Goal: Task Accomplishment & Management: Complete application form

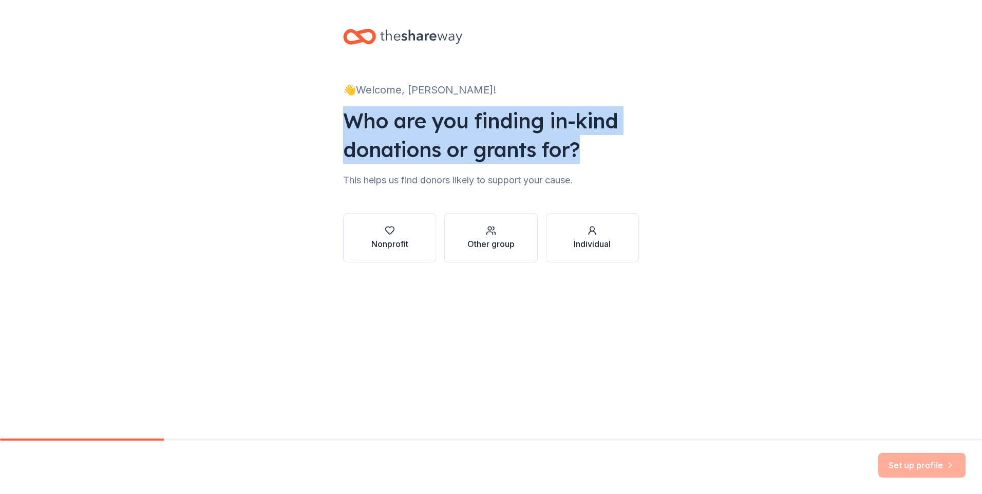
drag, startPoint x: 583, startPoint y: 154, endPoint x: 348, endPoint y: 125, distance: 237.4
click at [348, 125] on div "Who are you finding in-kind donations or grants for?" at bounding box center [491, 135] width 296 height 58
copy div "Who are you finding in-kind donations or grants for?"
click at [393, 238] on div "Nonprofit" at bounding box center [389, 244] width 37 height 12
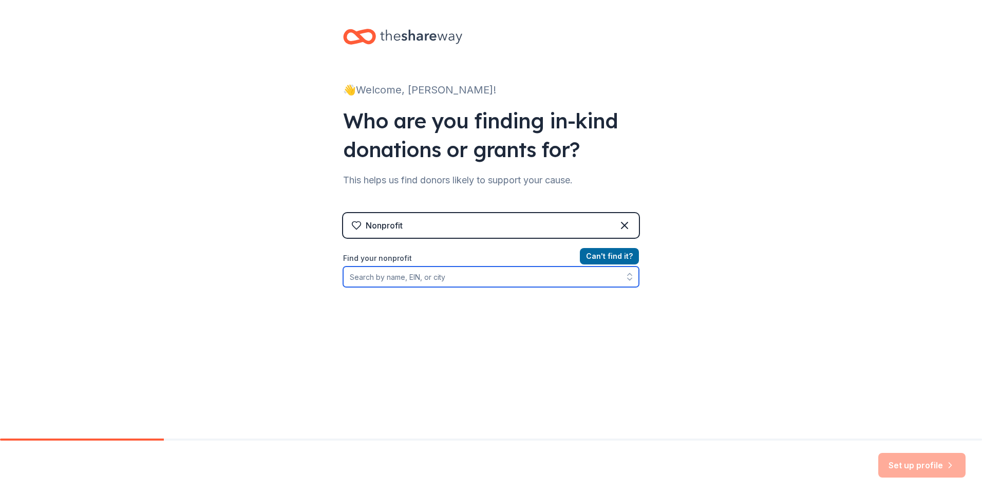
click at [409, 281] on input "Find your nonprofit" at bounding box center [491, 276] width 296 height 21
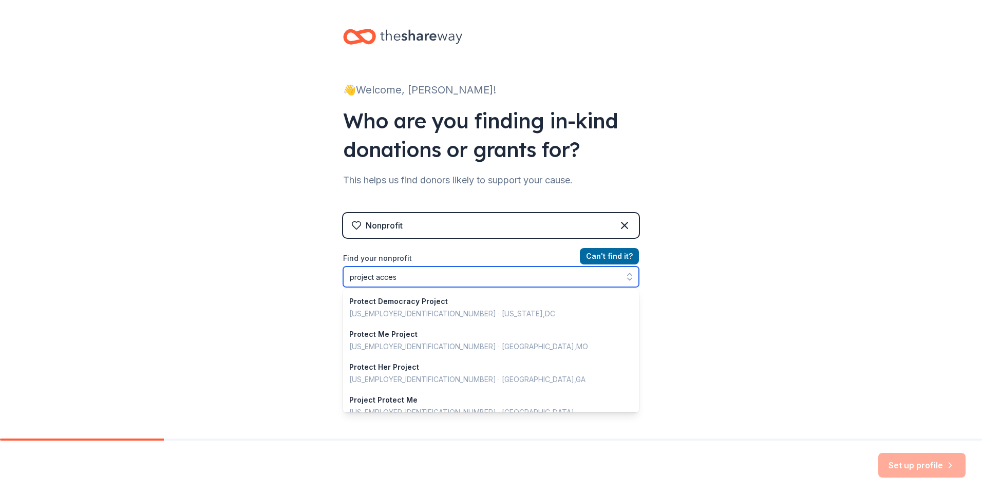
type input "project access"
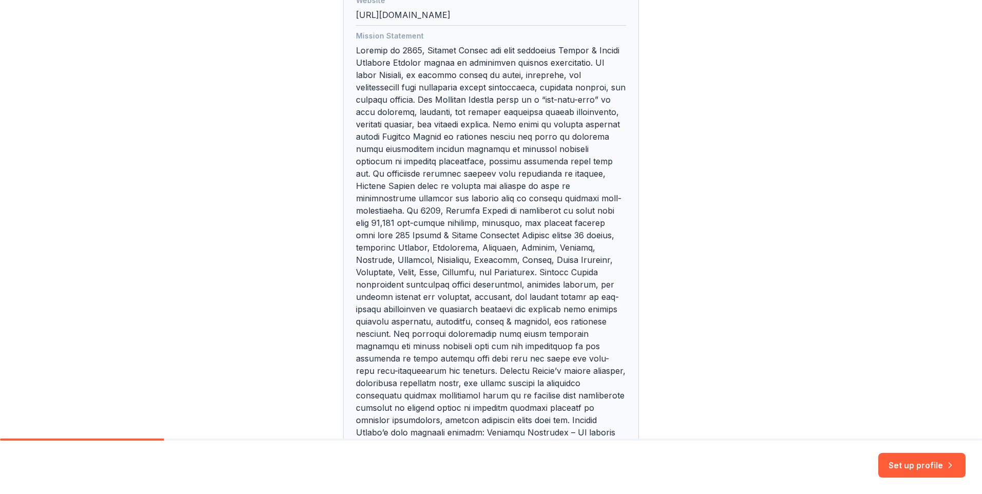
scroll to position [462, 0]
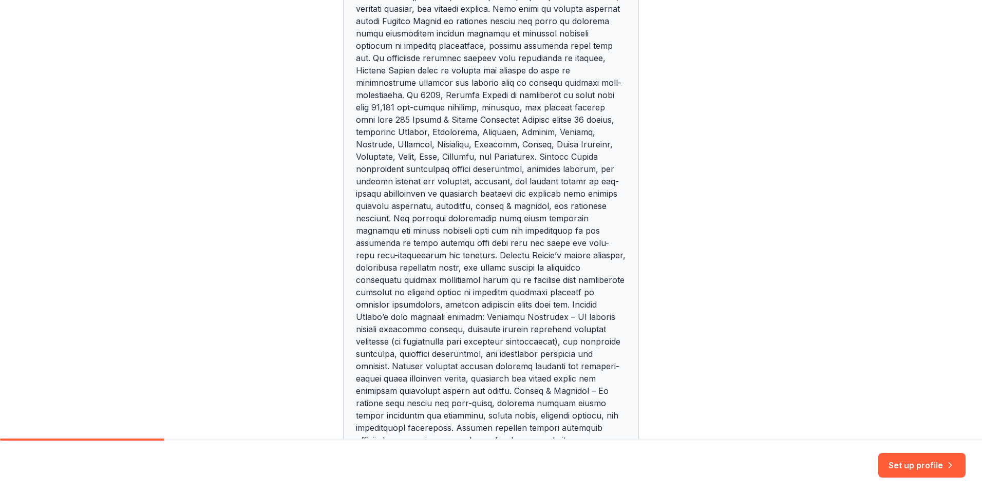
click at [903, 463] on button "Set up profile" at bounding box center [921, 465] width 87 height 25
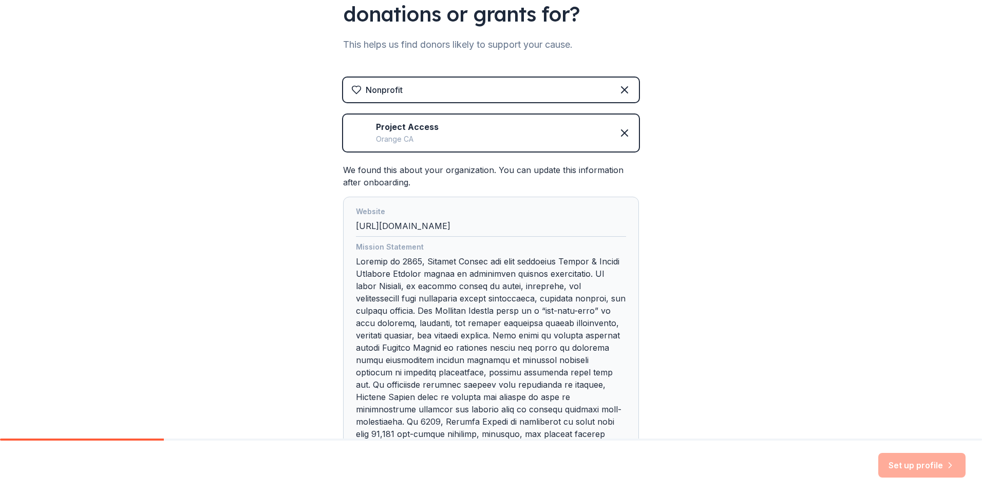
scroll to position [47, 0]
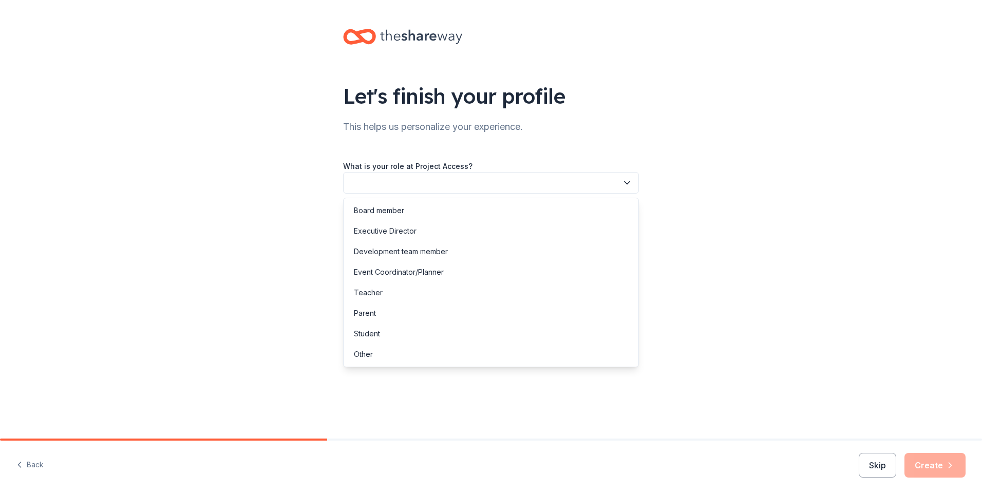
click at [617, 186] on button "button" at bounding box center [491, 183] width 296 height 22
click at [394, 357] on div "Other" at bounding box center [491, 354] width 291 height 21
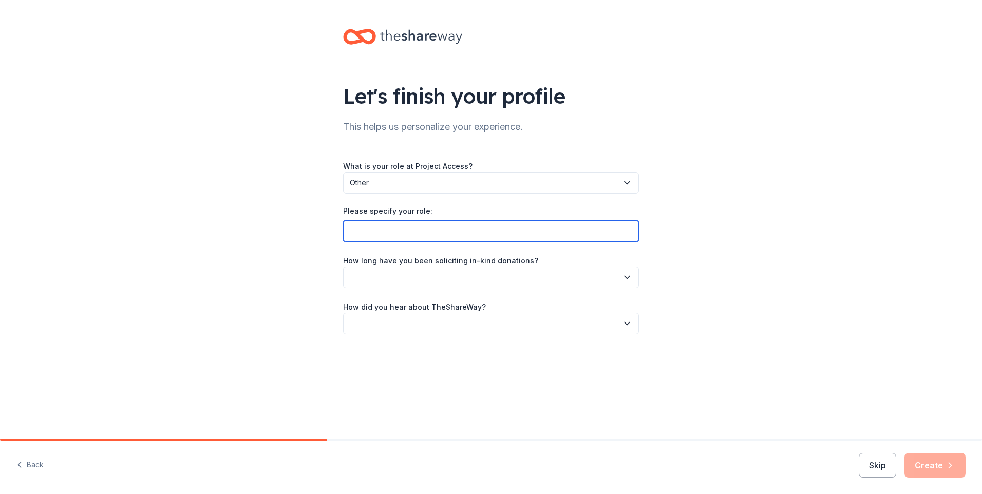
click at [397, 233] on input "Please specify your role:" at bounding box center [491, 231] width 296 height 22
click at [414, 230] on input "Resident Service Coordinator" at bounding box center [491, 231] width 296 height 22
type input "Resident Services Coordinator"
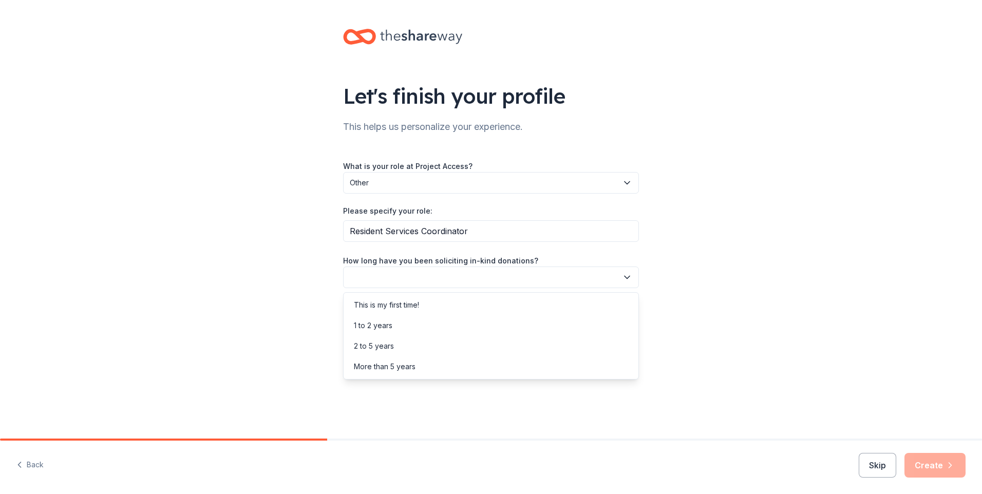
click at [464, 274] on button "button" at bounding box center [491, 277] width 296 height 22
click at [405, 306] on div "This is my first time!" at bounding box center [386, 305] width 65 height 12
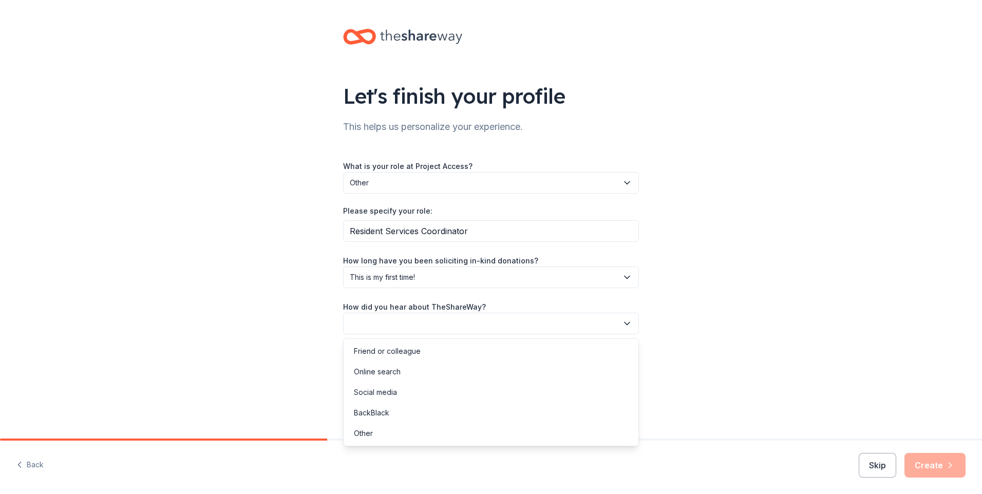
click at [447, 319] on button "button" at bounding box center [491, 324] width 296 height 22
click at [415, 356] on div "Friend or colleague" at bounding box center [387, 351] width 67 height 12
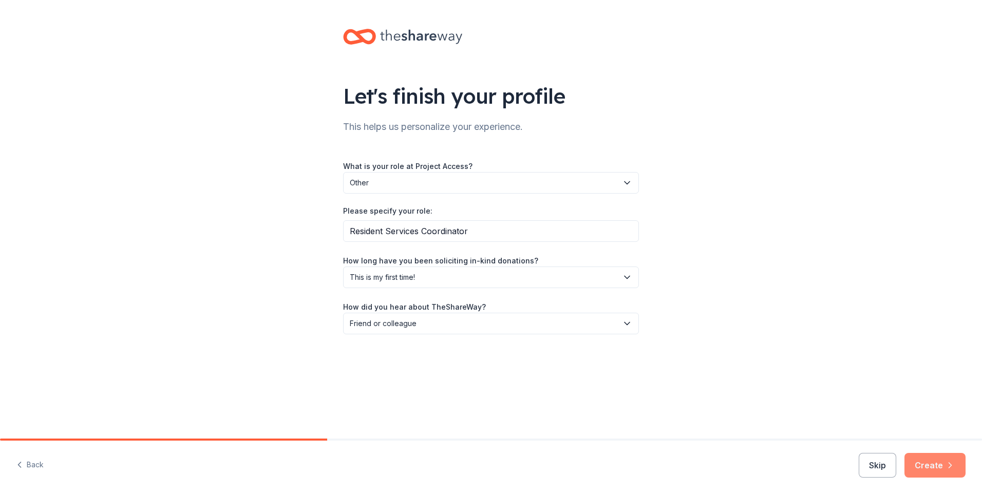
click at [931, 462] on button "Create" at bounding box center [934, 465] width 61 height 25
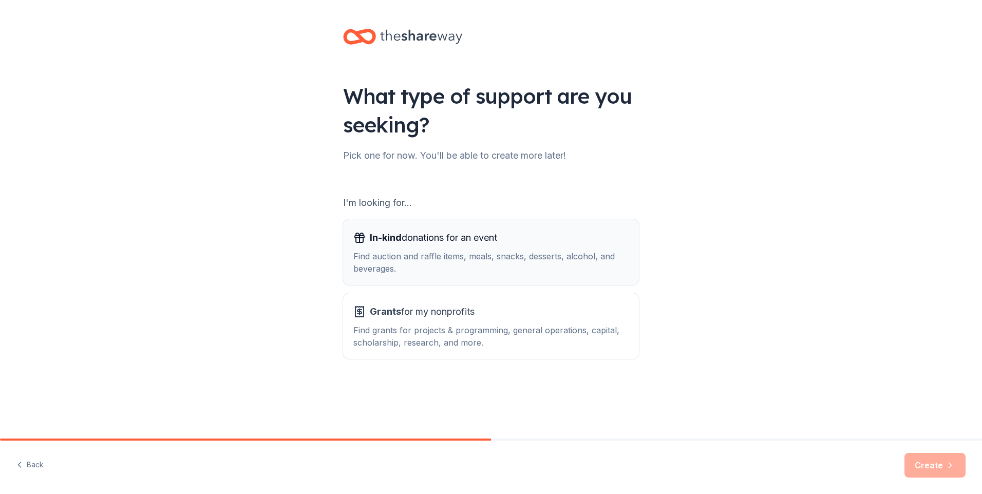
click at [508, 241] on div "In-kind donations for an event" at bounding box center [490, 238] width 275 height 16
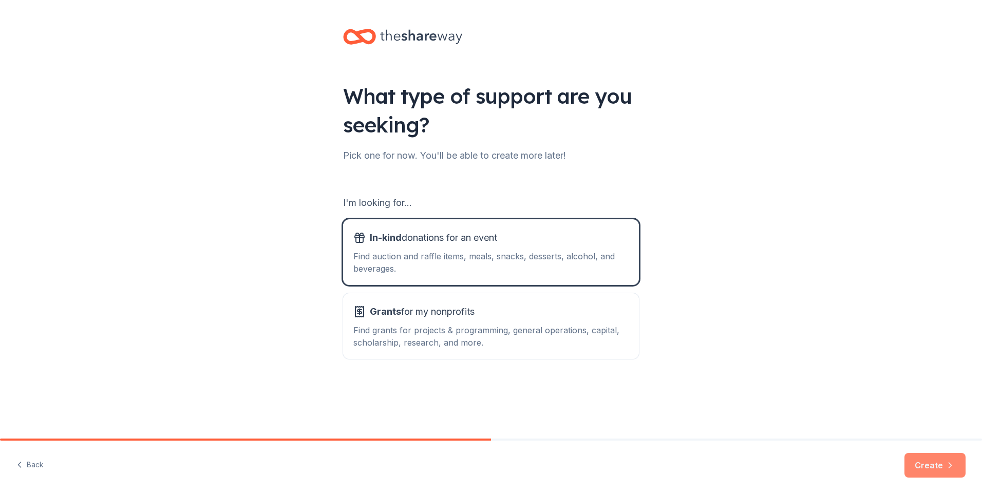
click at [933, 464] on button "Create" at bounding box center [934, 465] width 61 height 25
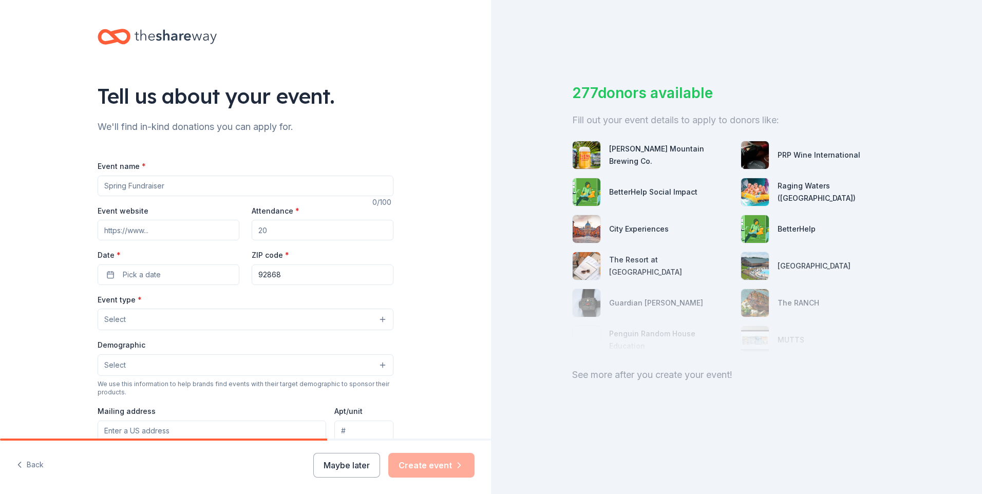
click at [176, 181] on input "Event name *" at bounding box center [246, 186] width 296 height 21
click at [185, 179] on input "Event name *" at bounding box center [246, 186] width 296 height 21
click at [148, 185] on input "Event name *" at bounding box center [246, 186] width 296 height 21
paste input "Family Appreciation Event"
type input "Family Appreciation Event"
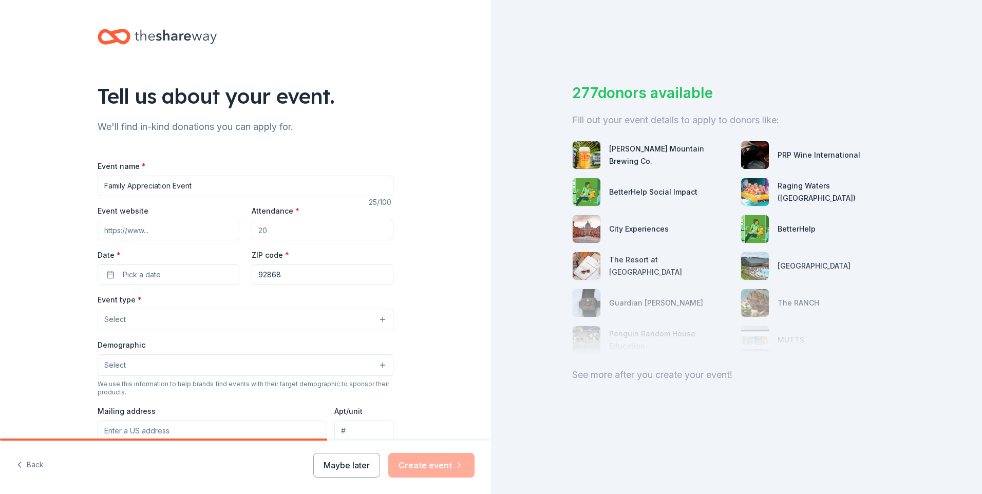
click at [276, 226] on input "Attendance *" at bounding box center [323, 230] width 142 height 21
click at [40, 293] on div "Tell us about your event. We'll find in-kind donations you can apply for. Event…" at bounding box center [245, 341] width 491 height 683
click at [130, 272] on span "Pick a date" at bounding box center [142, 275] width 38 height 12
click at [221, 300] on button "Go to next month" at bounding box center [220, 302] width 14 height 14
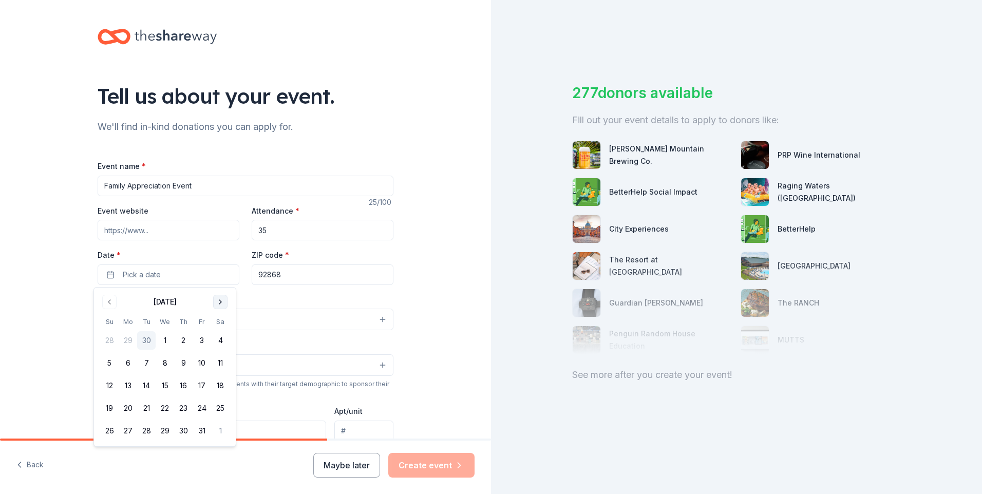
click at [221, 300] on button "Go to next month" at bounding box center [220, 302] width 14 height 14
click at [131, 431] on button "24" at bounding box center [128, 431] width 18 height 18
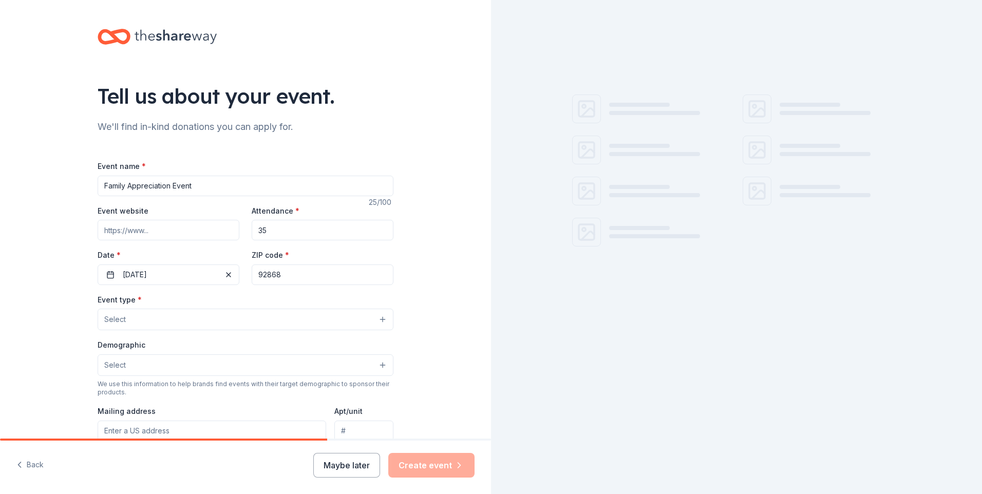
drag, startPoint x: 268, startPoint y: 230, endPoint x: 252, endPoint y: 230, distance: 15.9
click at [252, 230] on input "35" at bounding box center [323, 230] width 142 height 21
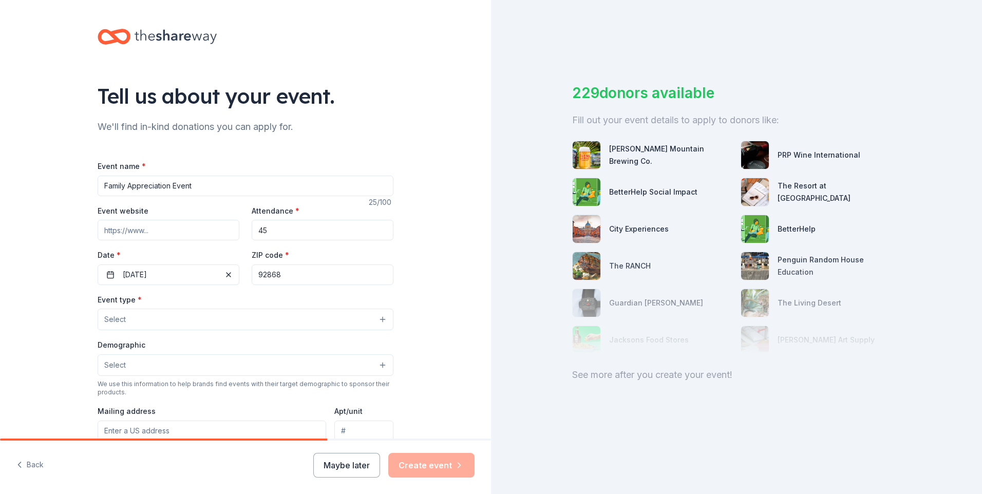
type input "45"
click at [0, 318] on html "Tell us about your event. We'll find in-kind donations you can apply for. Event…" at bounding box center [491, 247] width 982 height 494
drag, startPoint x: 284, startPoint y: 276, endPoint x: 242, endPoint y: 276, distance: 41.6
click at [242, 276] on div "Event website Attendance * 45 Date * 11/24/2025 ZIP code * 92868" at bounding box center [246, 244] width 296 height 81
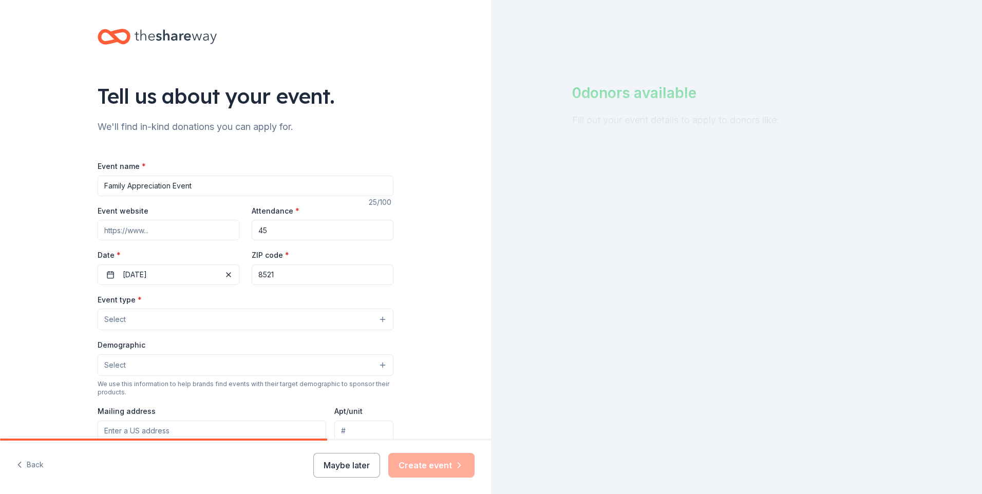
type input "85210"
type input "235 W. Southern Ave | Mesa, AZ 85210"
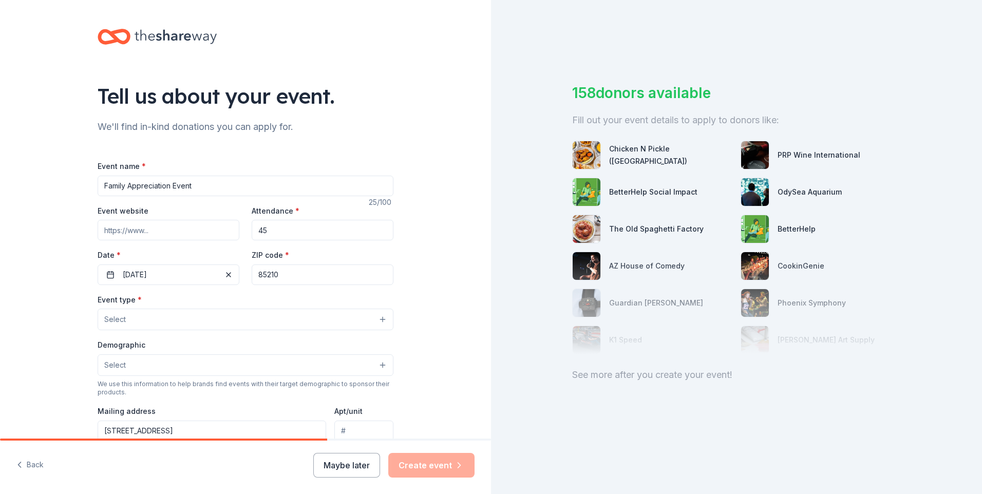
type input "85210"
click at [53, 327] on div "Tell us about your event. We'll find in-kind donations you can apply for. Event…" at bounding box center [245, 341] width 491 height 683
click at [131, 320] on button "Select" at bounding box center [246, 320] width 296 height 22
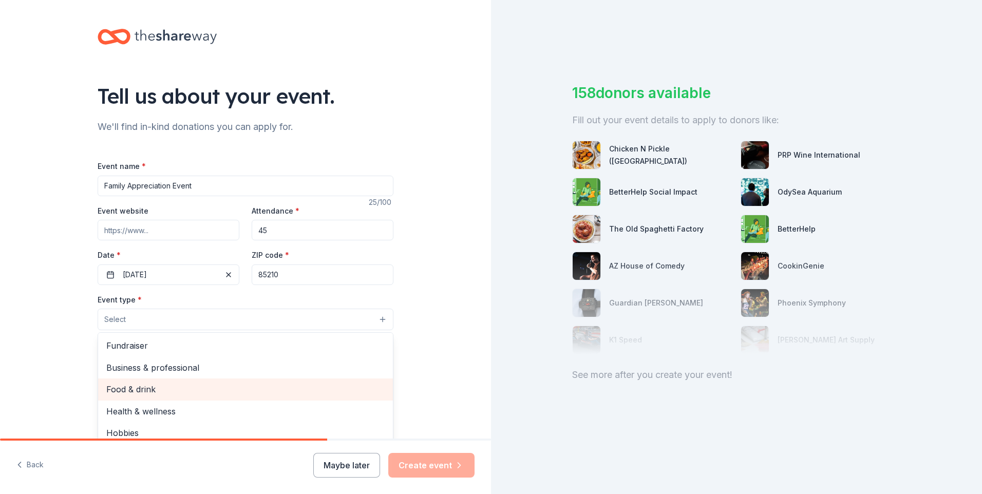
click at [190, 398] on div "Food & drink" at bounding box center [245, 389] width 295 height 22
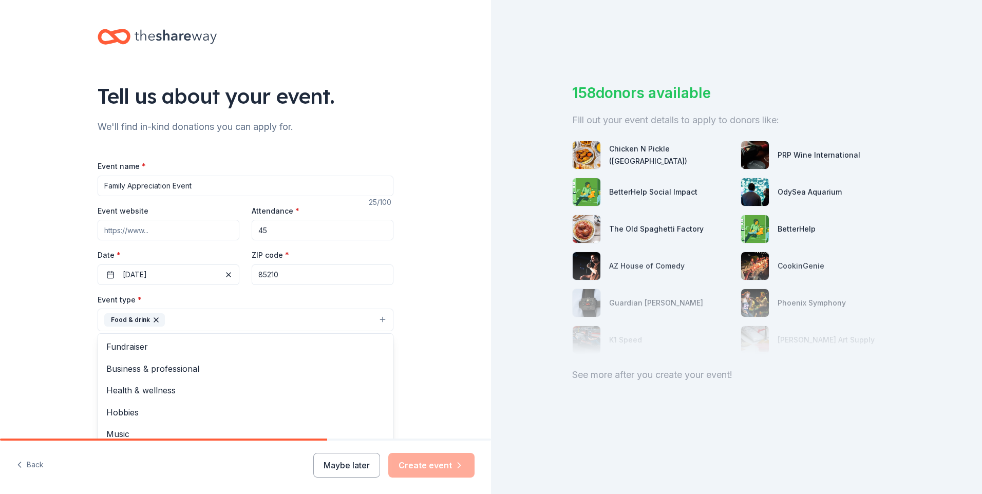
click at [445, 341] on div "Tell us about your event. We'll find in-kind donations you can apply for. Event…" at bounding box center [245, 342] width 491 height 684
click at [134, 362] on button "Select" at bounding box center [246, 366] width 296 height 22
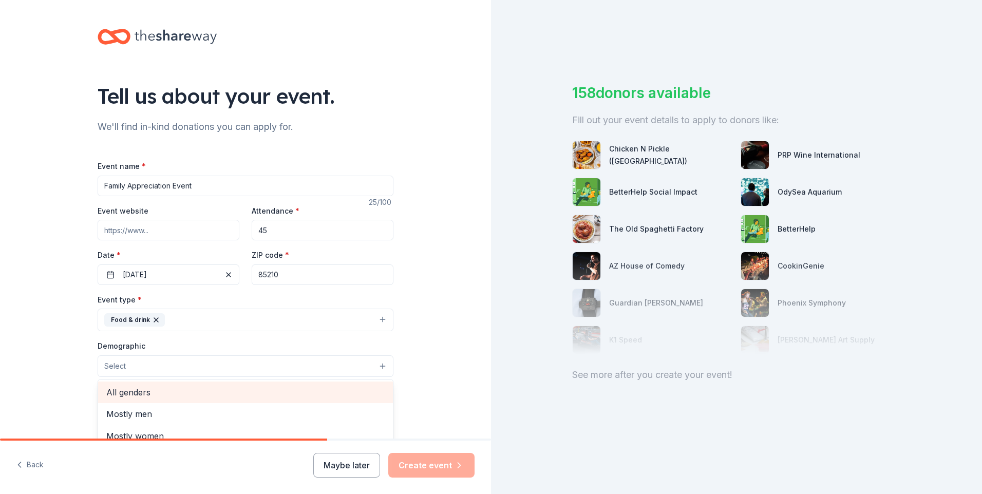
click at [154, 389] on span "All genders" at bounding box center [245, 392] width 278 height 13
click at [408, 344] on div "Tell us about your event. We'll find in-kind donations you can apply for. Event…" at bounding box center [245, 342] width 491 height 685
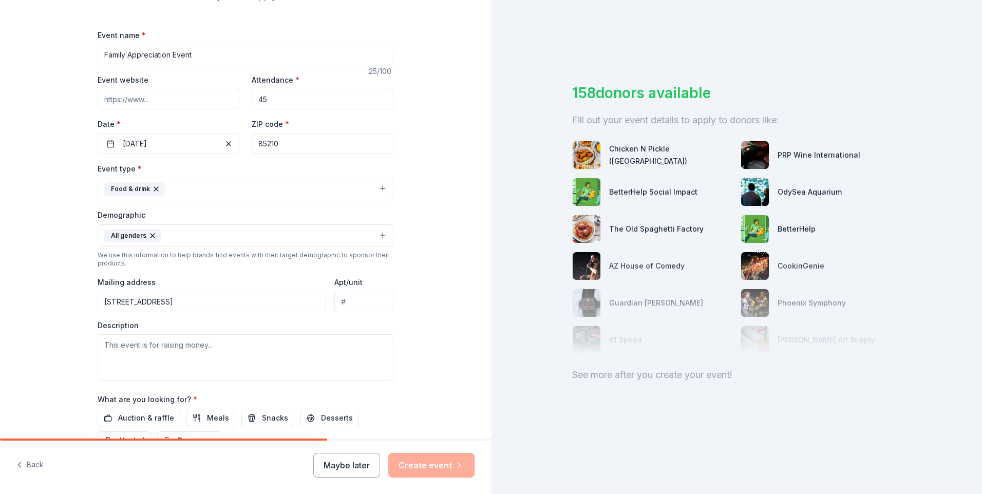
scroll to position [154, 0]
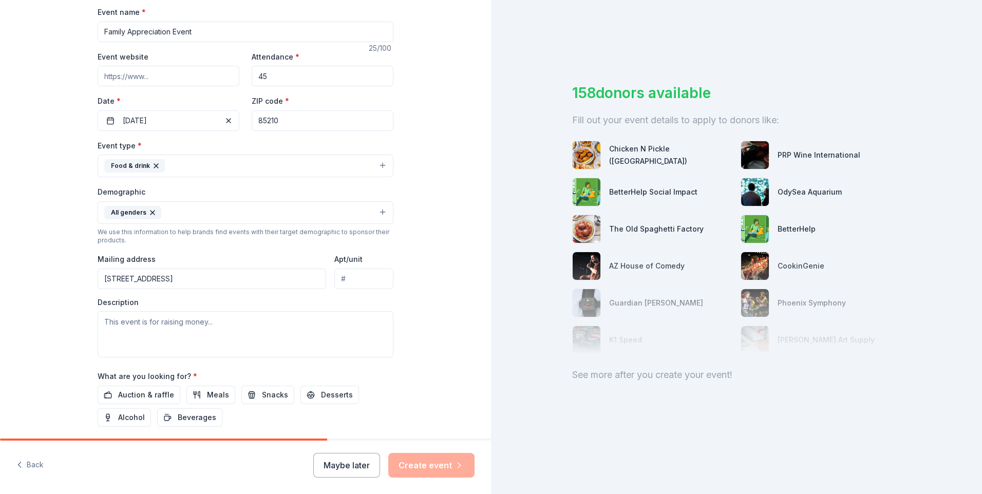
click at [354, 280] on input "Apt/unit" at bounding box center [363, 279] width 59 height 21
click at [413, 358] on div "Tell us about your event. We'll find in-kind donations you can apply for. Event…" at bounding box center [245, 188] width 491 height 685
click at [251, 281] on input "235 W. Southern Ave | Mesa, AZ 85210" at bounding box center [212, 279] width 228 height 21
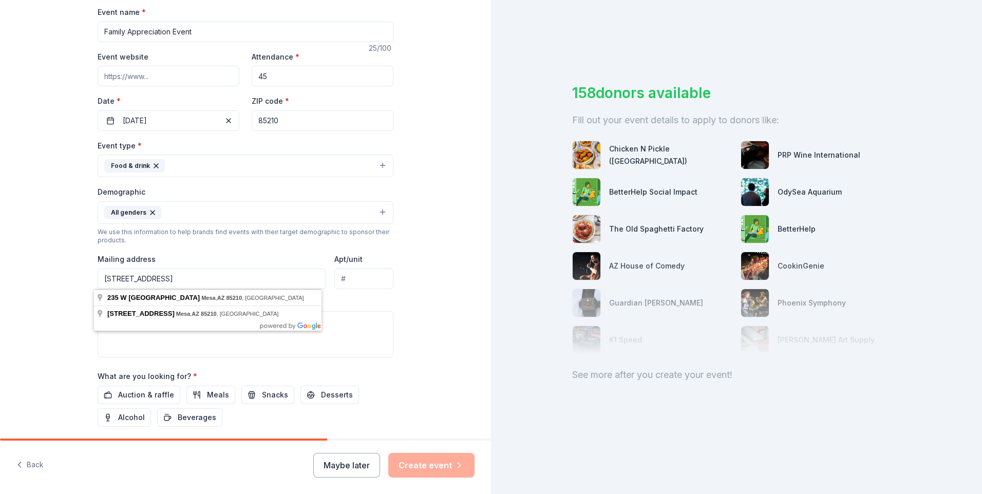
type input "235 W. Southern Ave | Mesa, AZ 85210"
click at [382, 326] on textarea at bounding box center [246, 334] width 296 height 46
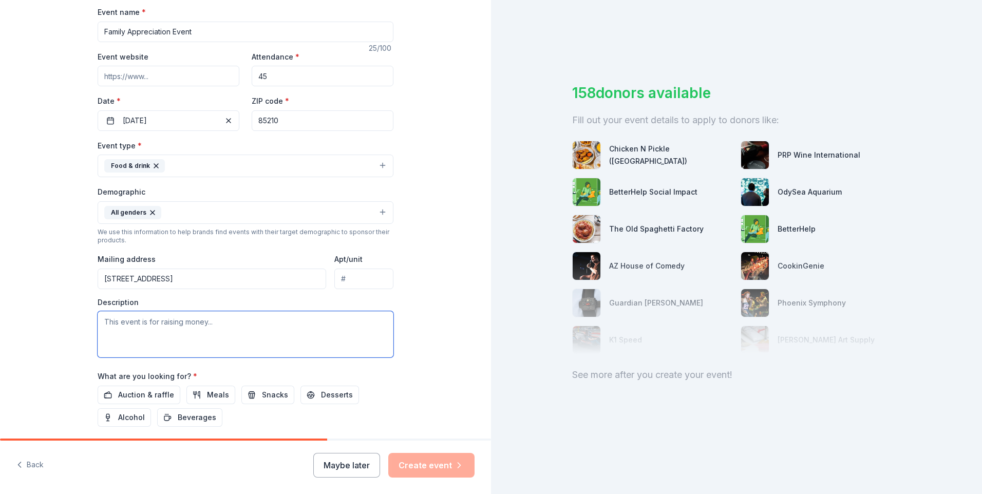
click at [186, 319] on textarea at bounding box center [246, 334] width 296 height 46
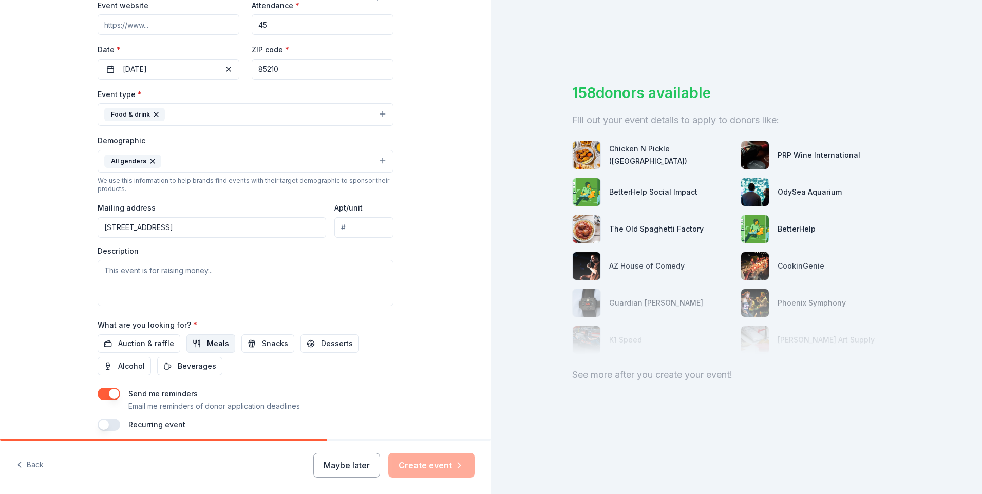
click at [195, 342] on button "Meals" at bounding box center [210, 343] width 49 height 18
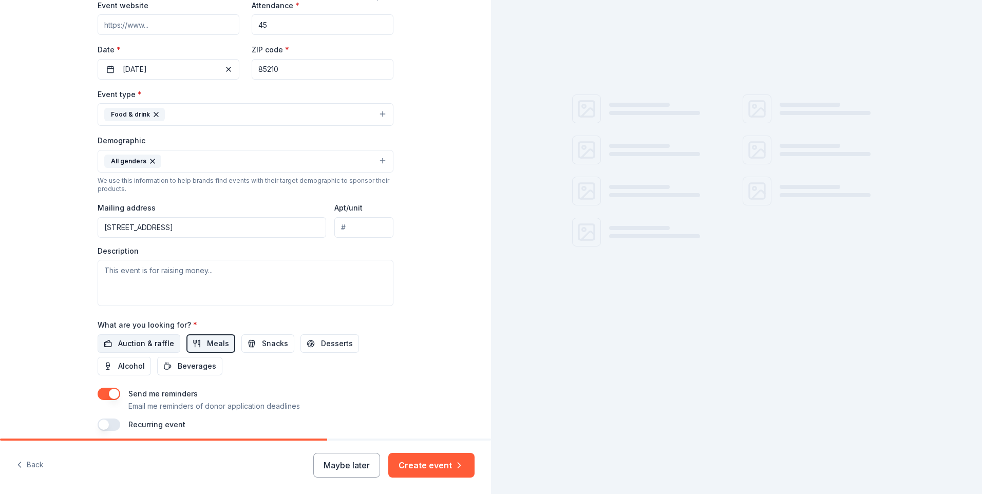
click at [141, 340] on span "Auction & raffle" at bounding box center [146, 343] width 56 height 12
click at [250, 342] on button "Snacks" at bounding box center [267, 343] width 53 height 18
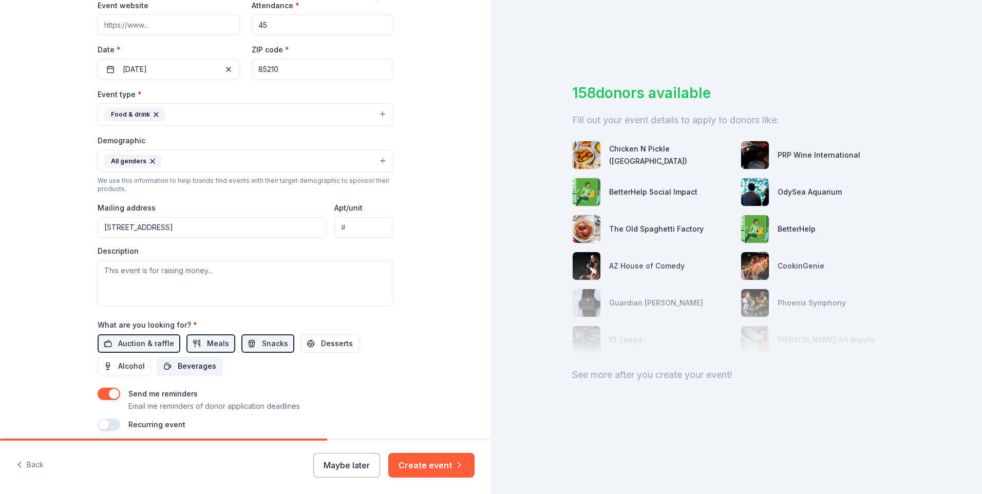
click at [184, 368] on span "Beverages" at bounding box center [197, 366] width 39 height 12
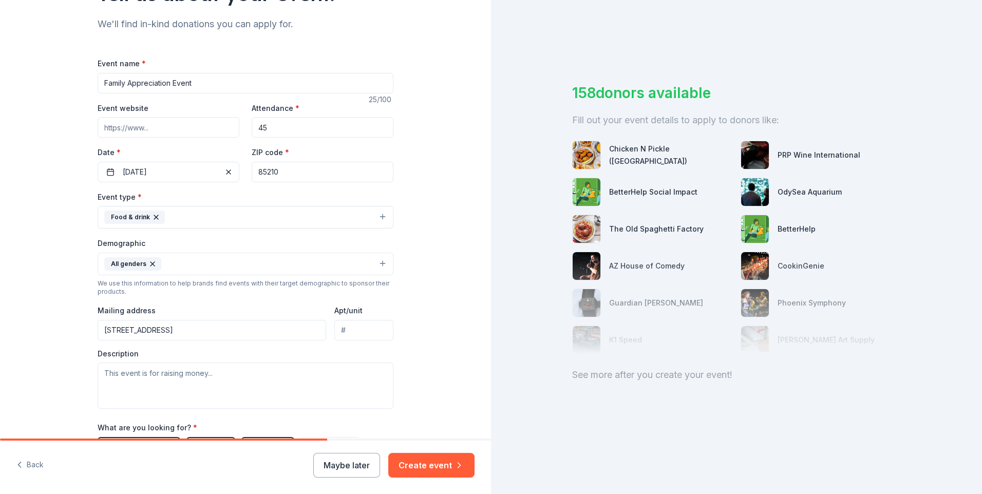
drag, startPoint x: 266, startPoint y: 129, endPoint x: 243, endPoint y: 128, distance: 23.6
click at [243, 128] on div "Event website Attendance * 45 Date * 11/24/2025 ZIP code * 85210" at bounding box center [246, 142] width 296 height 81
type input "50"
click at [40, 221] on div "Tell us about your event. We'll find in-kind donations you can apply for. Event…" at bounding box center [245, 239] width 491 height 685
click at [138, 376] on textarea at bounding box center [246, 385] width 296 height 46
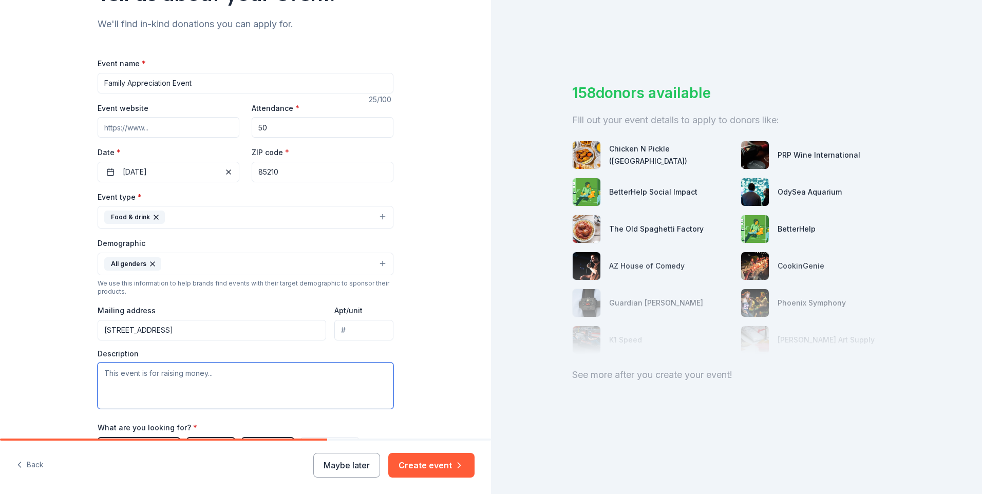
paste textarea "We are organizing a Family Appreciation Event in November, aimed at the familie…"
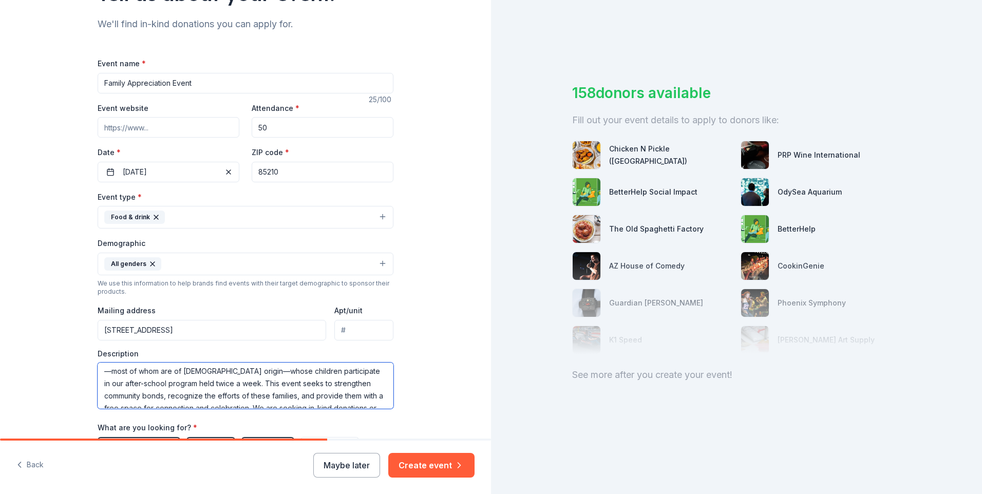
scroll to position [0, 0]
click at [134, 385] on textarea "We are organizing a Family Appreciation Event in November, aimed at the familie…" at bounding box center [246, 385] width 296 height 46
click at [260, 386] on textarea "We are organizing a Family Appreciation Event in November, aimed at the familie…" at bounding box center [246, 385] width 296 height 46
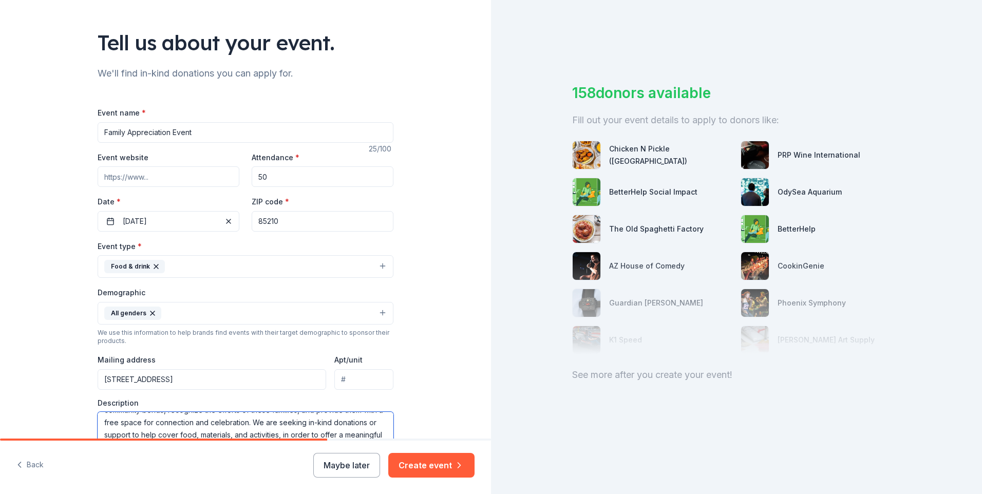
scroll to position [42, 0]
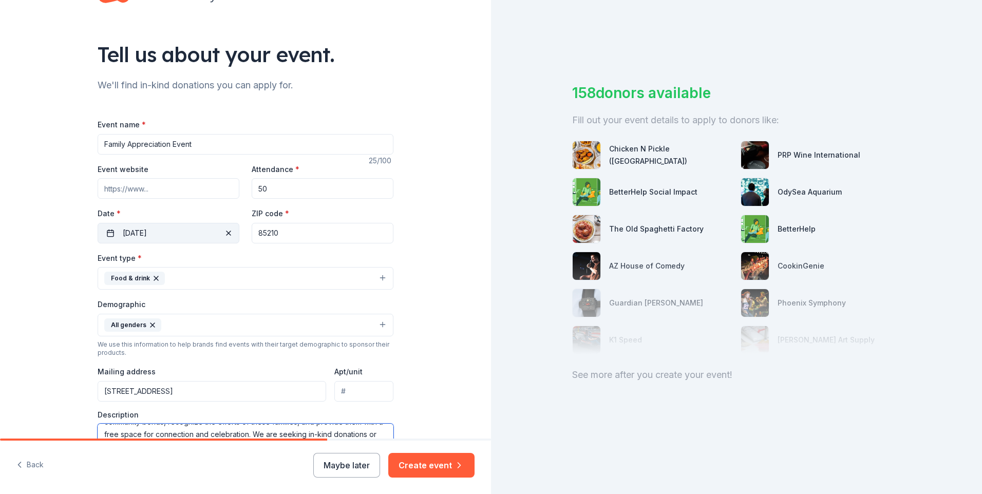
type textarea "We are organizing a Family Appreciation Event in November, aimed at the familie…"
click at [155, 228] on button "11/24/2025" at bounding box center [169, 233] width 142 height 21
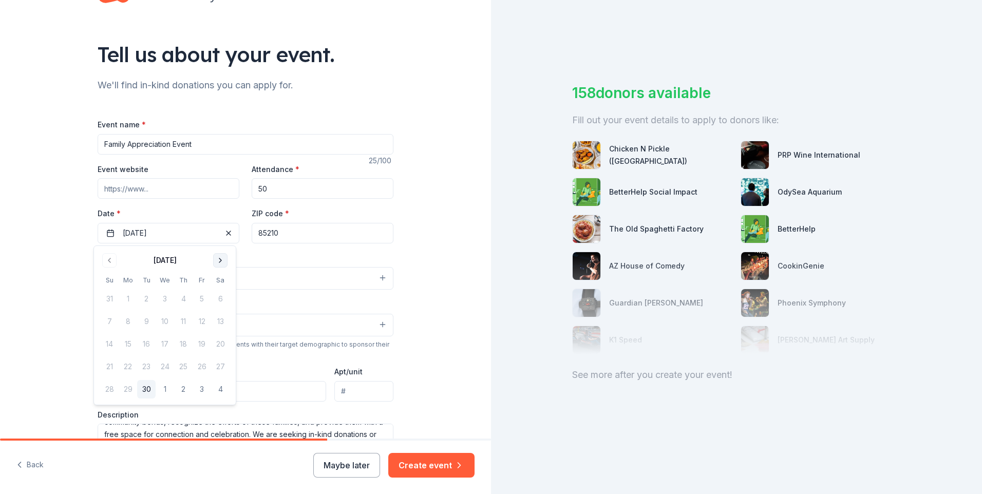
click at [222, 263] on button "Go to next month" at bounding box center [220, 260] width 14 height 14
click at [221, 263] on button "Go to next month" at bounding box center [220, 260] width 14 height 14
click at [129, 390] on button "24" at bounding box center [128, 389] width 18 height 18
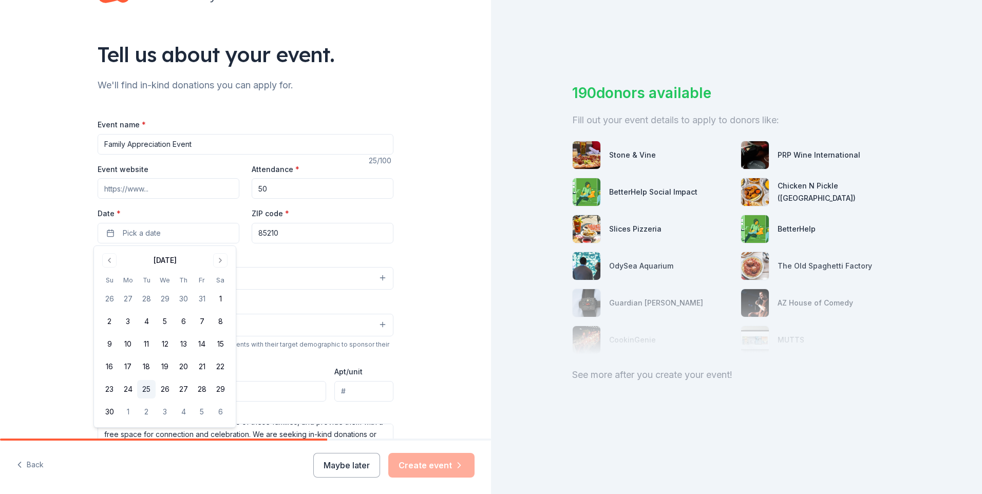
click at [146, 388] on button "25" at bounding box center [146, 389] width 18 height 18
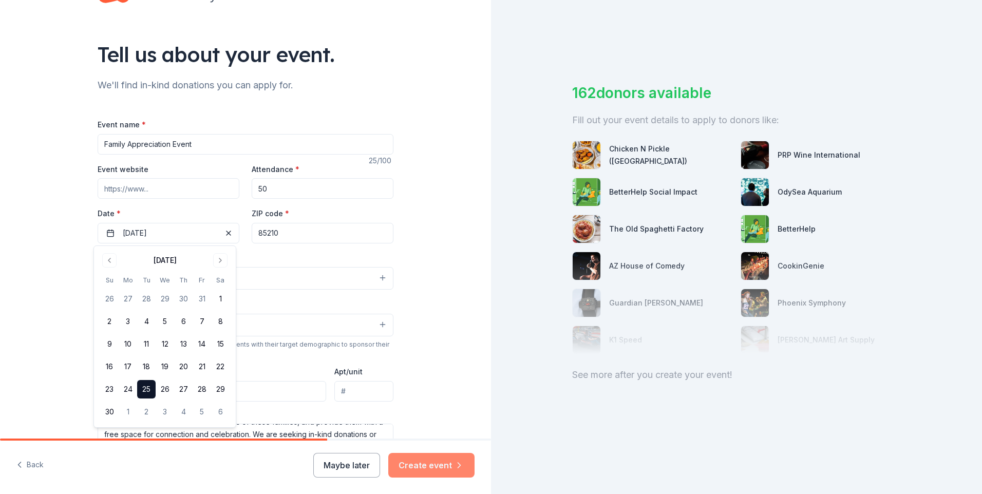
click at [442, 465] on button "Create event" at bounding box center [431, 465] width 86 height 25
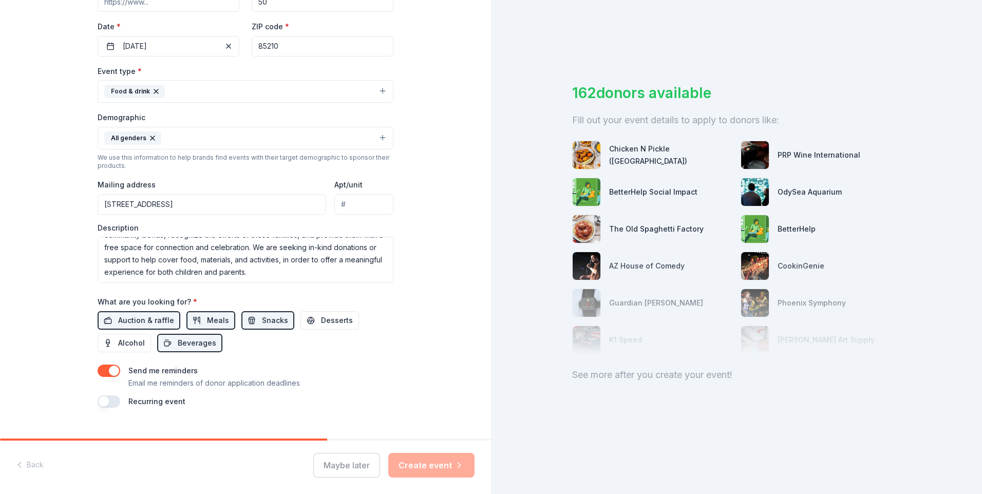
scroll to position [247, 0]
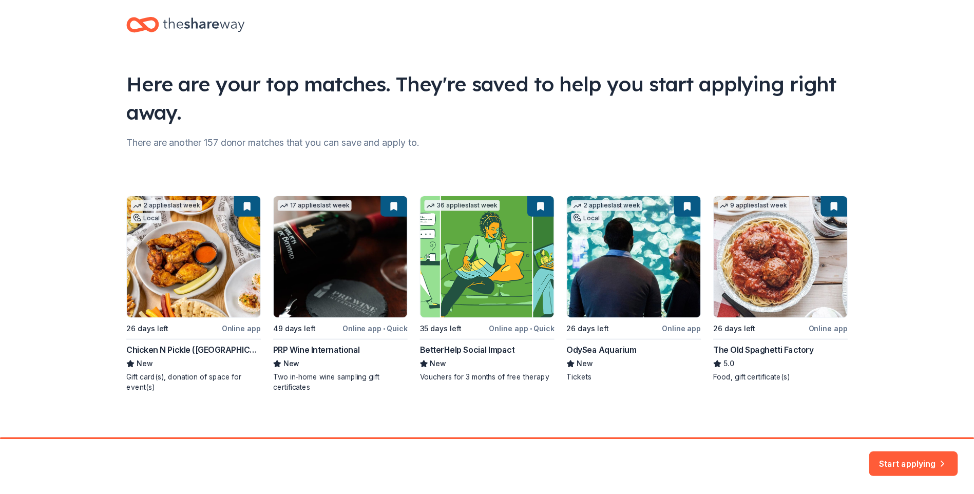
scroll to position [18, 0]
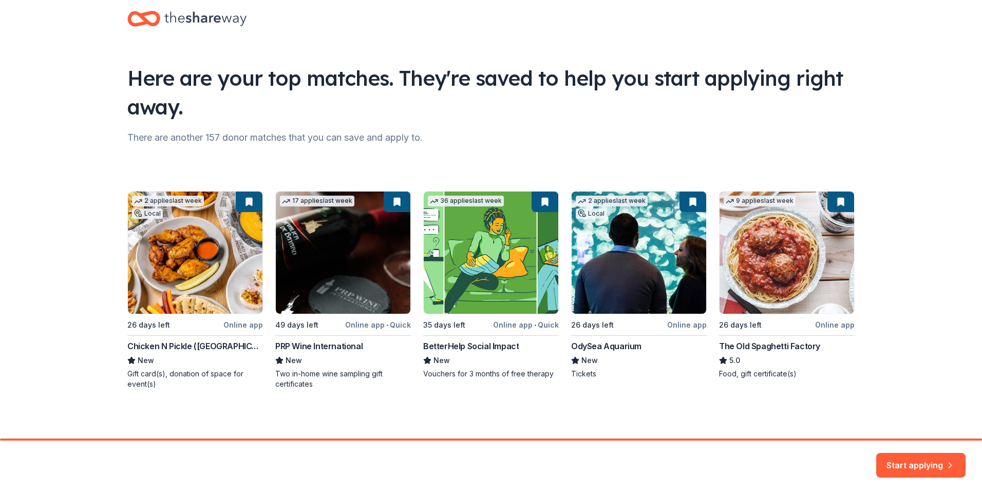
click at [237, 326] on div "2 applies last week Local 26 days left Online app Chicken N Pickle (Glendale) N…" at bounding box center [490, 290] width 727 height 198
click at [190, 261] on div "2 applies last week Local 26 days left Online app Chicken N Pickle (Glendale) N…" at bounding box center [490, 290] width 727 height 198
click at [901, 456] on button "Start applying" at bounding box center [920, 459] width 89 height 25
click at [915, 459] on div "Start applying" at bounding box center [920, 465] width 89 height 25
click at [905, 460] on div "Start applying" at bounding box center [920, 465] width 89 height 25
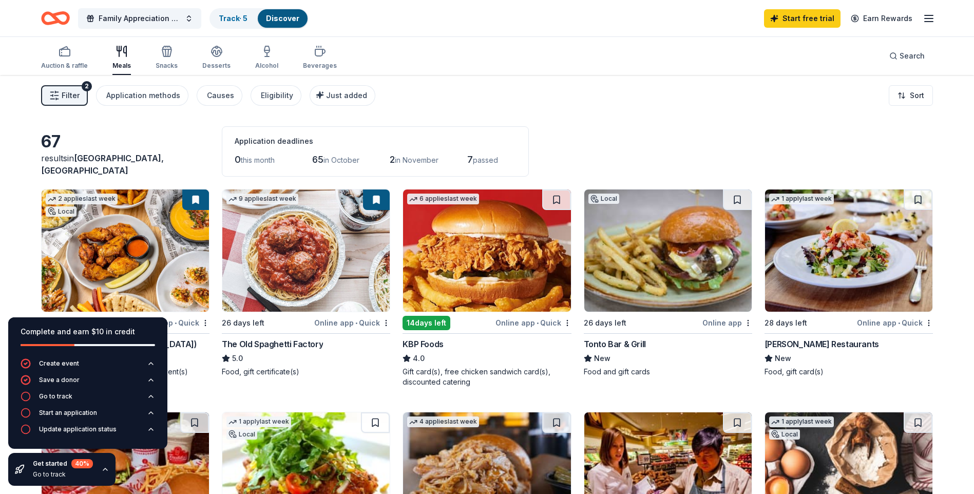
click at [0, 265] on html "235 W Southern Ave Mesa , AZ 85210 , USA 235 East Southern Avenue Mesa , AZ 852…" at bounding box center [487, 247] width 974 height 494
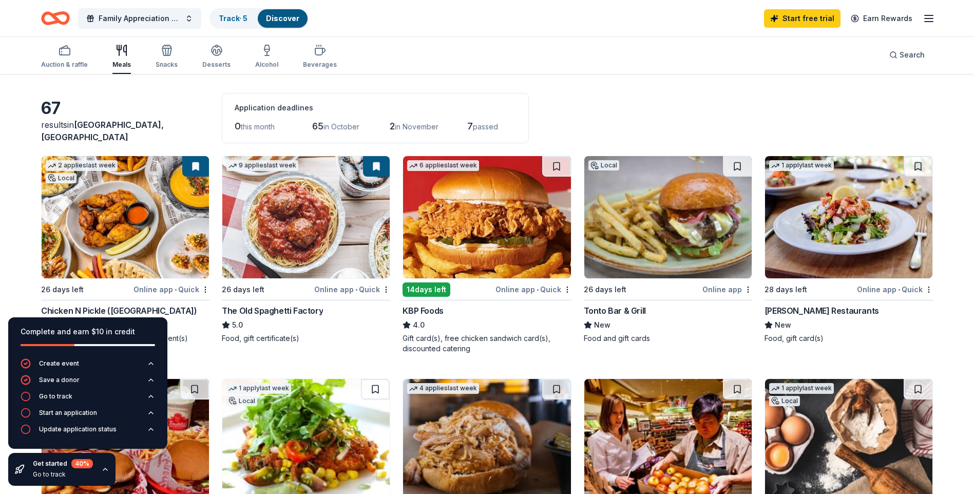
scroll to position [51, 0]
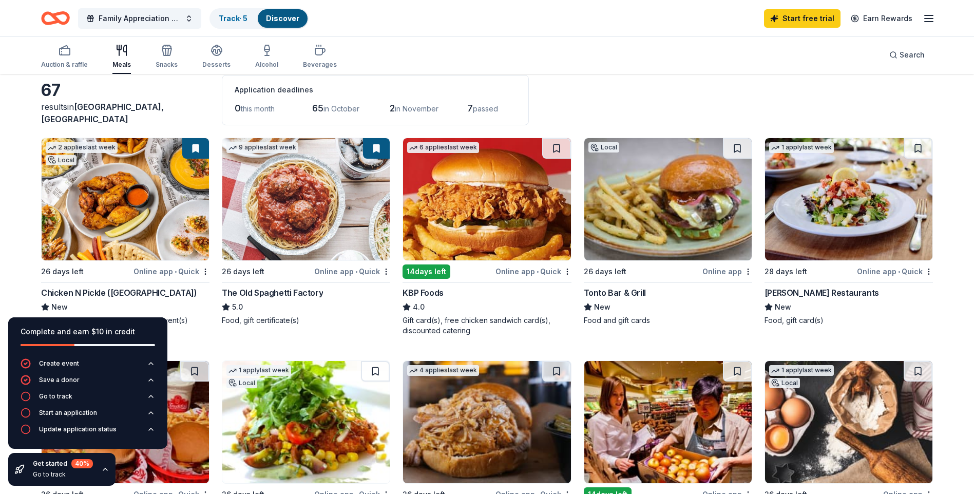
click at [497, 323] on div "Gift card(s), free chicken sandwich card(s), discounted catering" at bounding box center [487, 325] width 168 height 21
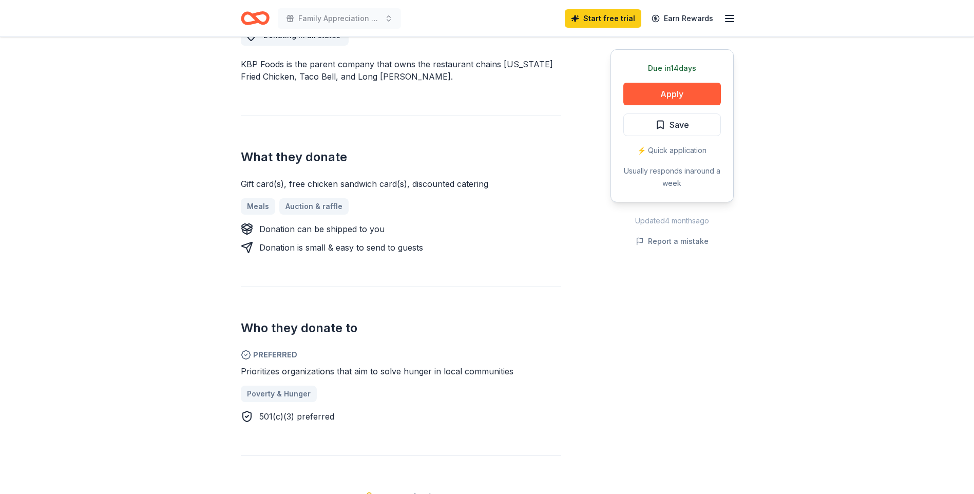
scroll to position [308, 0]
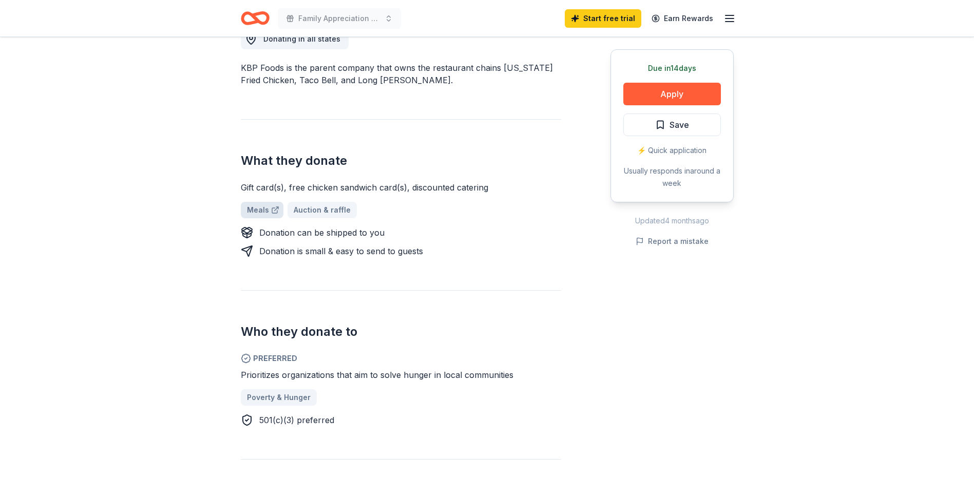
click at [254, 209] on link "Meals" at bounding box center [262, 210] width 43 height 16
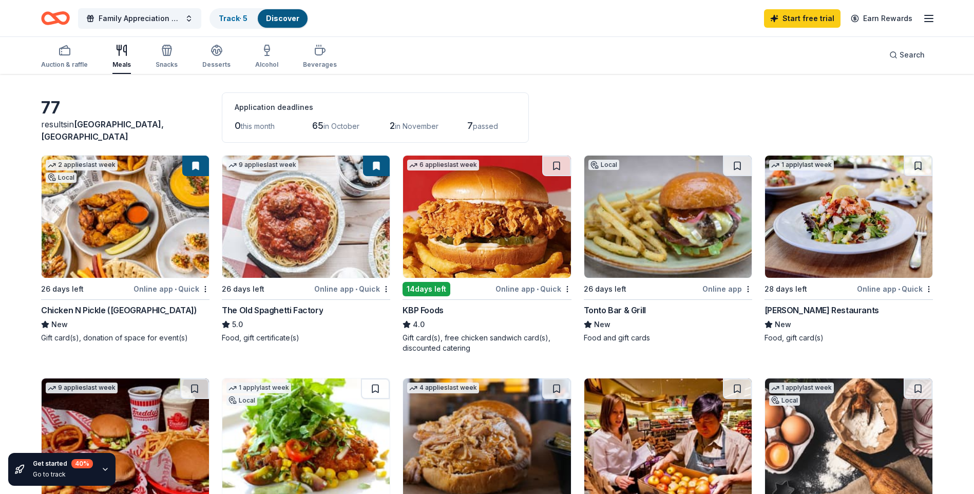
scroll to position [51, 0]
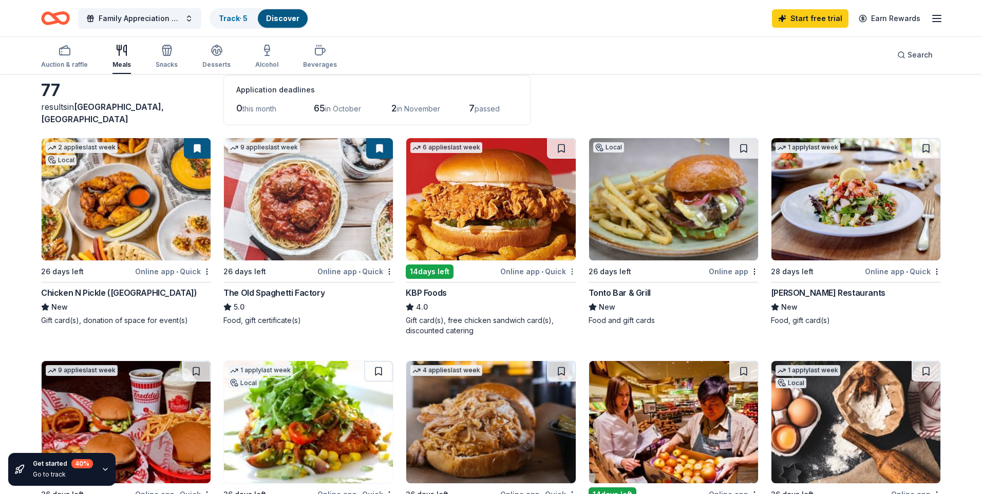
click at [567, 270] on html "Family Appreciation Event Track · 5 Discover Start free trial Earn Rewards Auct…" at bounding box center [491, 196] width 982 height 494
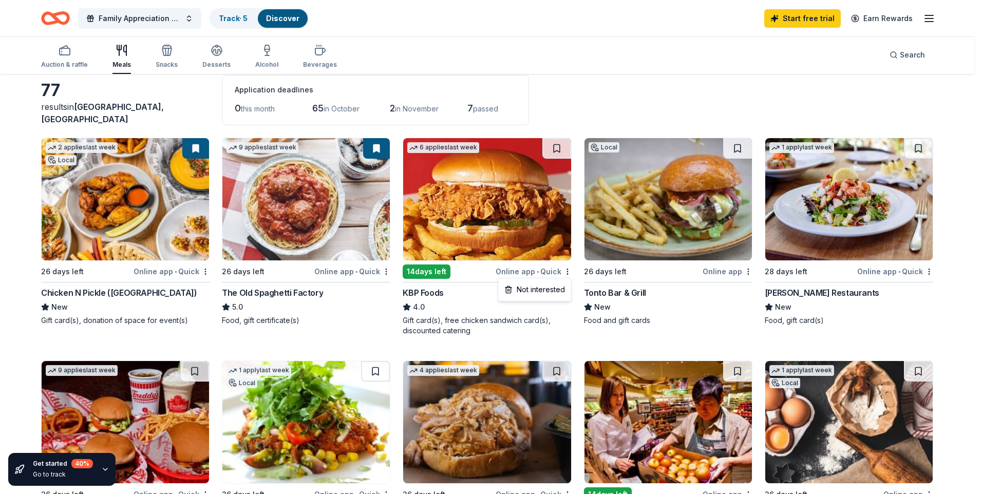
click at [450, 302] on html "Family Appreciation Event Track · 5 Discover Start free trial Earn Rewards Auct…" at bounding box center [491, 196] width 982 height 494
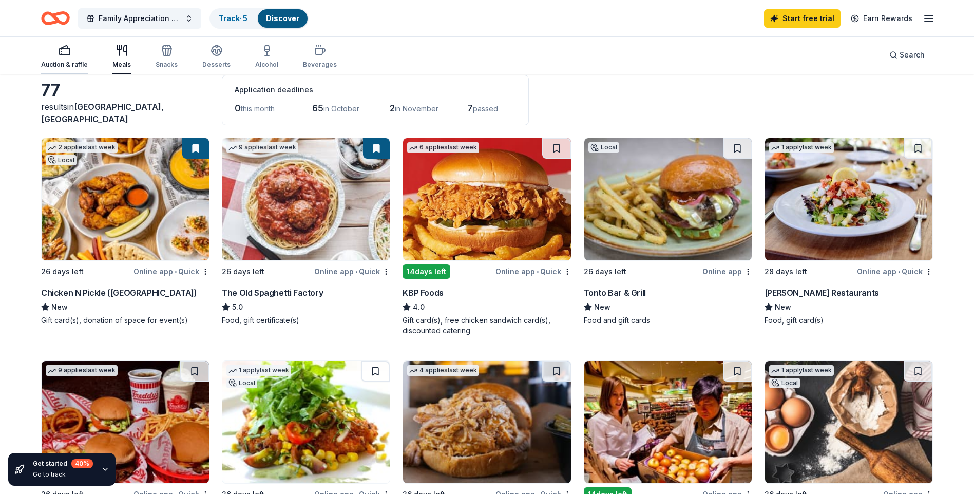
click at [69, 55] on icon "button" at bounding box center [65, 50] width 12 height 12
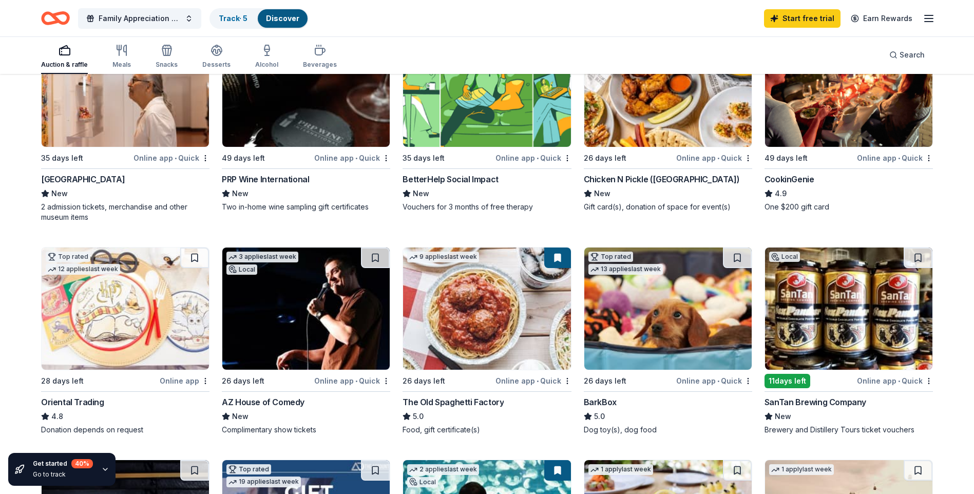
scroll to position [64, 0]
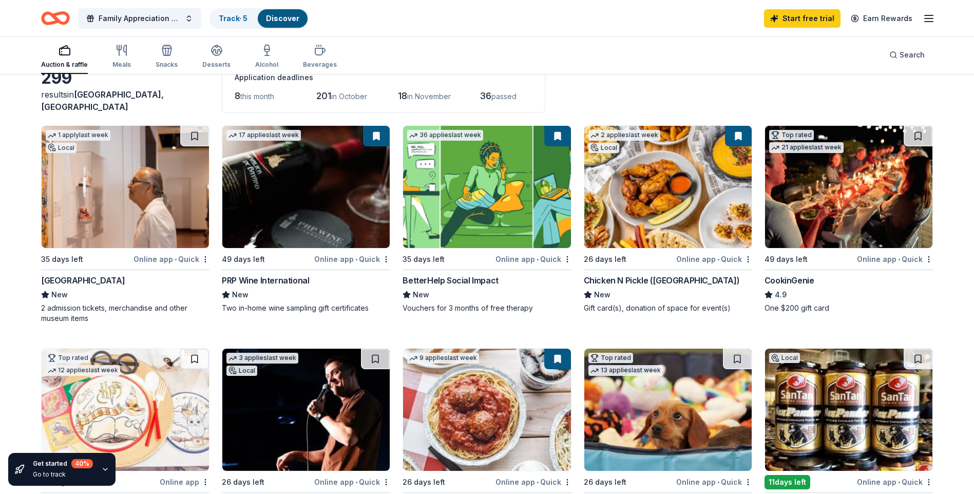
click at [615, 285] on div "Chicken N Pickle (Glendale)" at bounding box center [662, 280] width 156 height 12
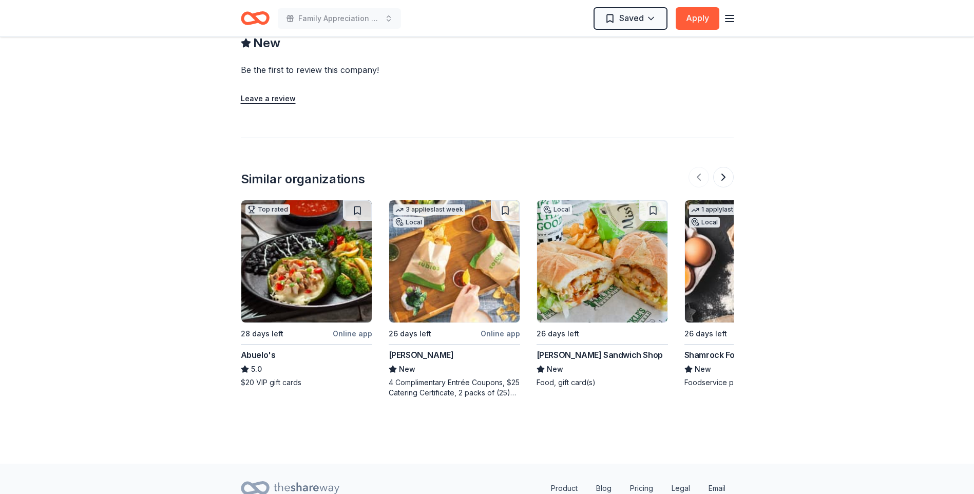
scroll to position [1014, 0]
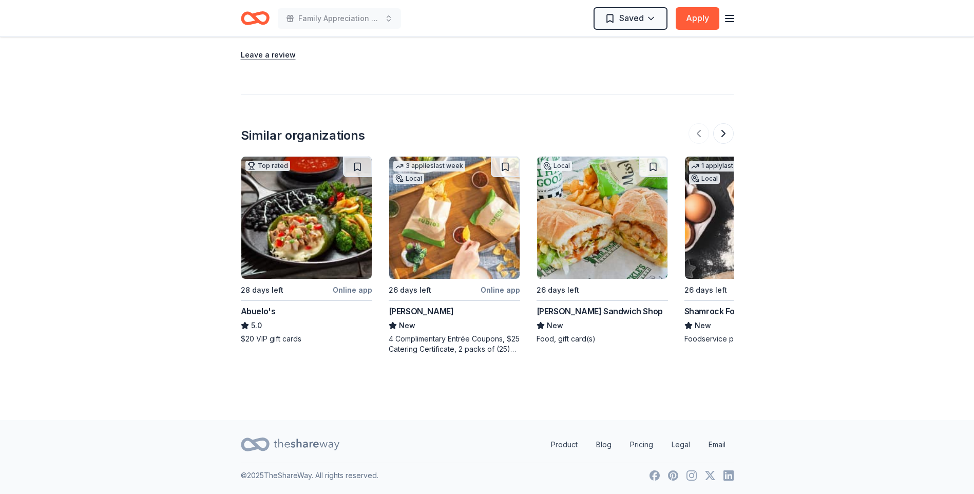
click at [575, 257] on img at bounding box center [602, 218] width 130 height 122
click at [724, 130] on button at bounding box center [723, 133] width 21 height 21
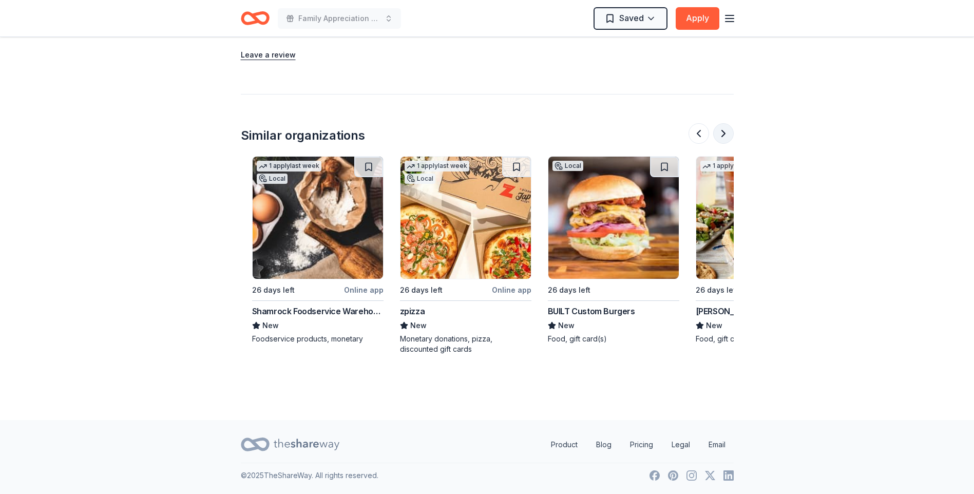
scroll to position [0, 444]
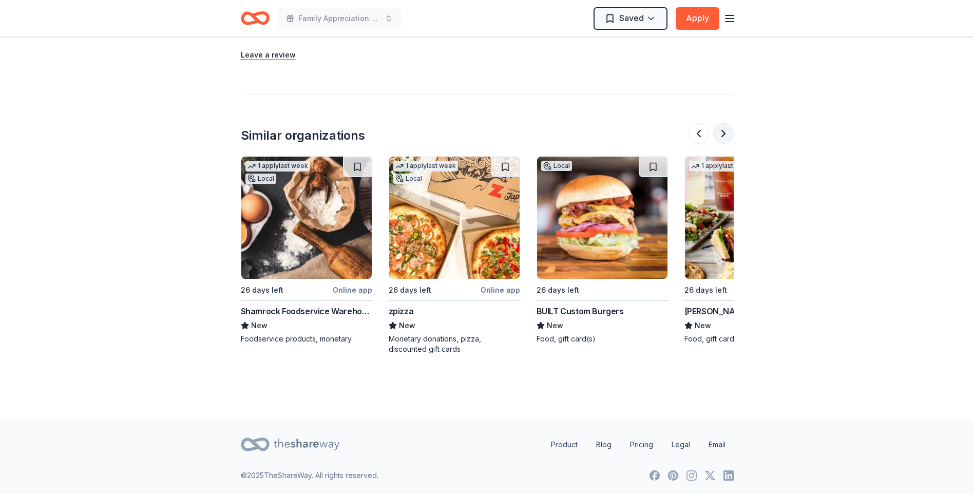
click at [724, 130] on button at bounding box center [723, 133] width 21 height 21
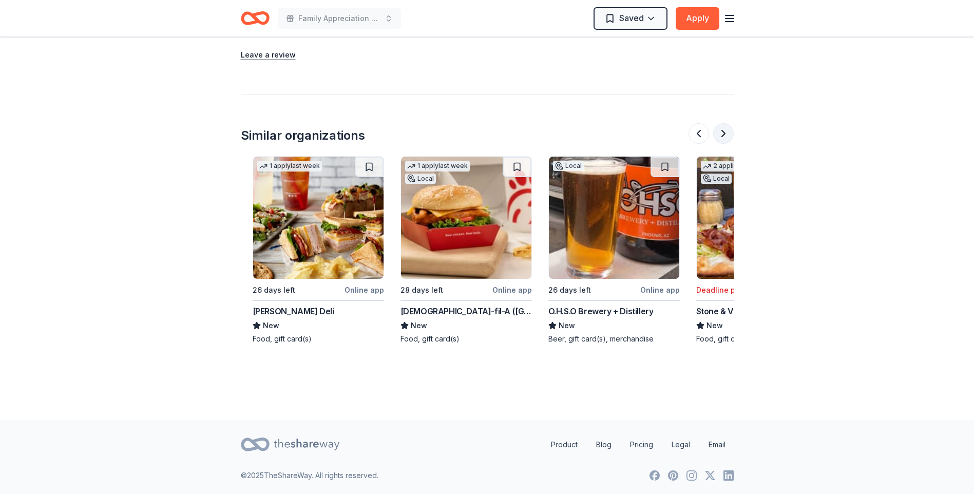
scroll to position [0, 887]
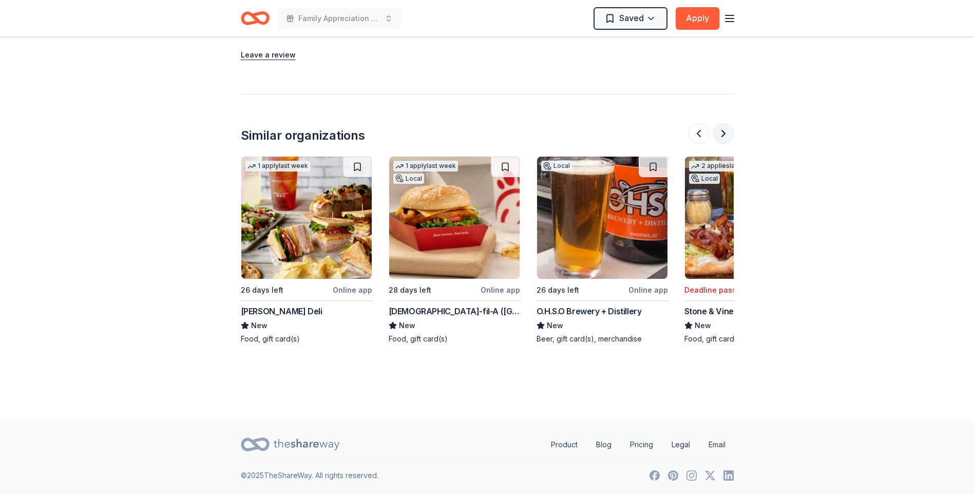
click at [723, 130] on button at bounding box center [723, 133] width 21 height 21
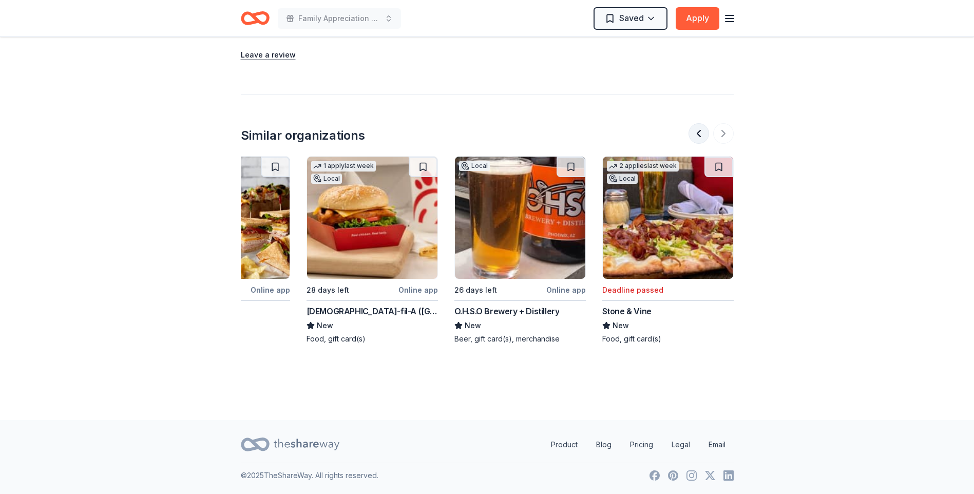
click at [696, 134] on button at bounding box center [699, 133] width 21 height 21
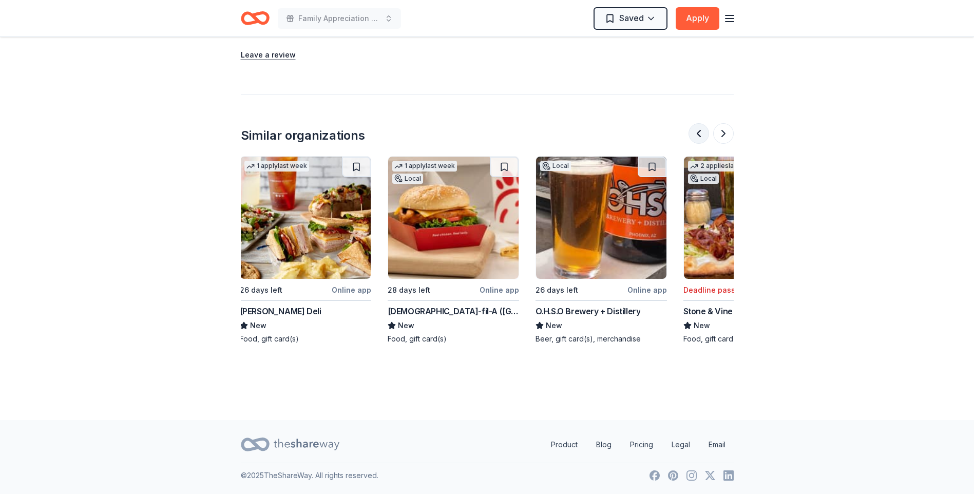
click at [696, 134] on button at bounding box center [699, 133] width 21 height 21
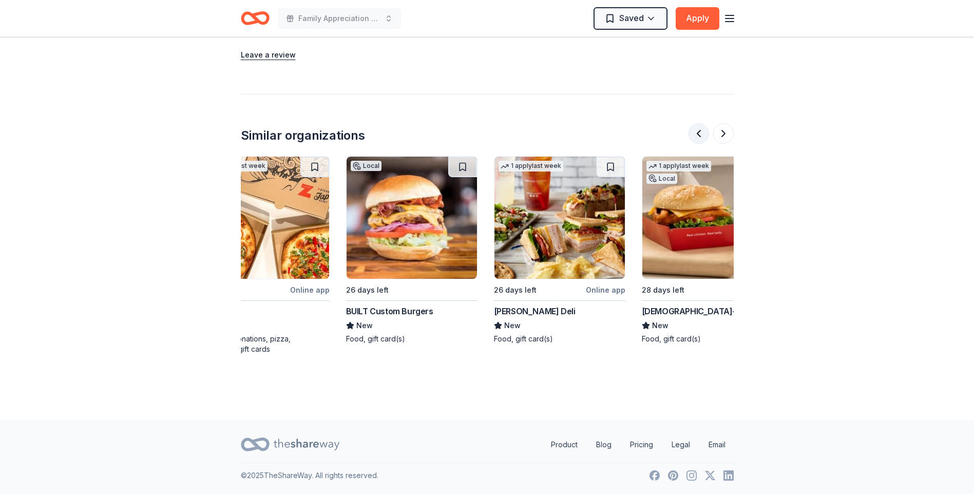
scroll to position [0, 444]
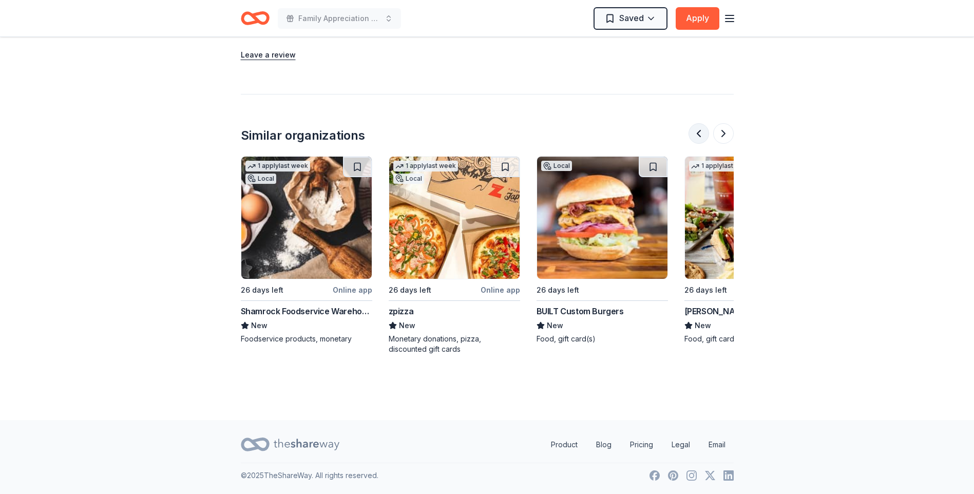
click at [701, 136] on button at bounding box center [699, 133] width 21 height 21
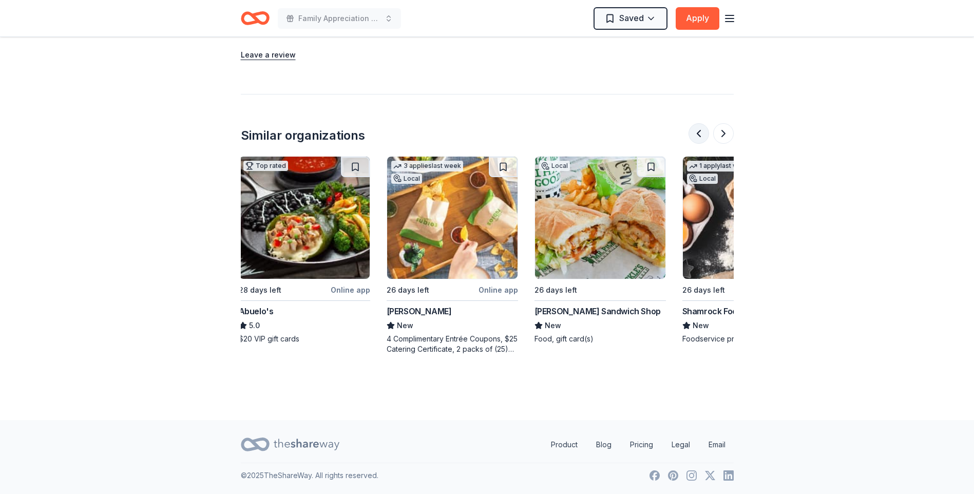
scroll to position [0, 0]
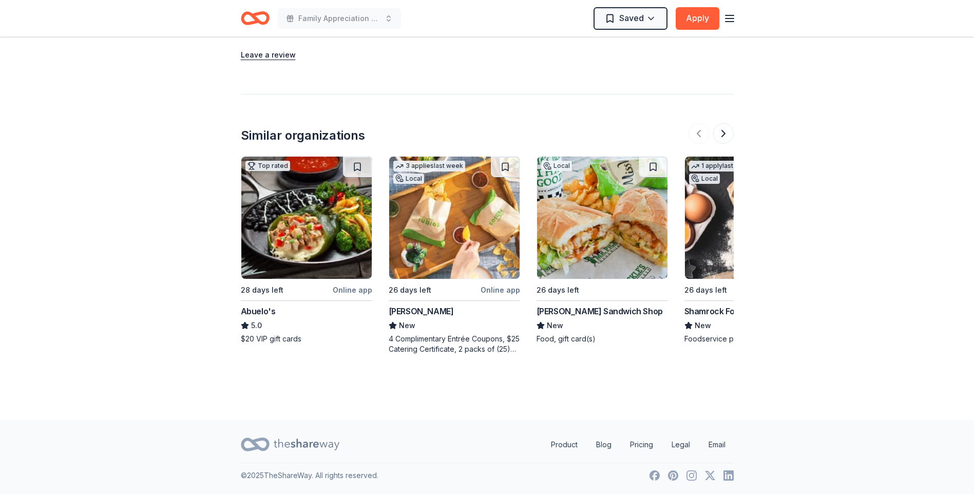
click at [441, 259] on img at bounding box center [454, 218] width 130 height 122
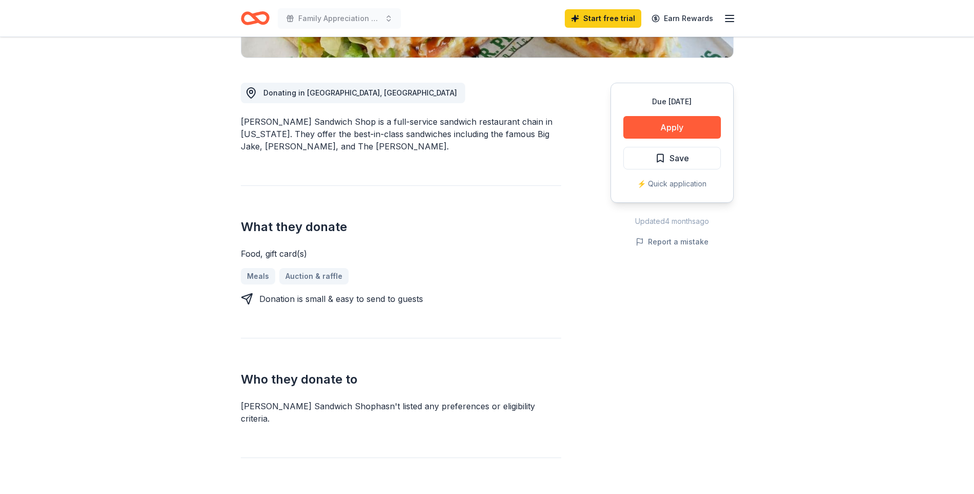
scroll to position [257, 0]
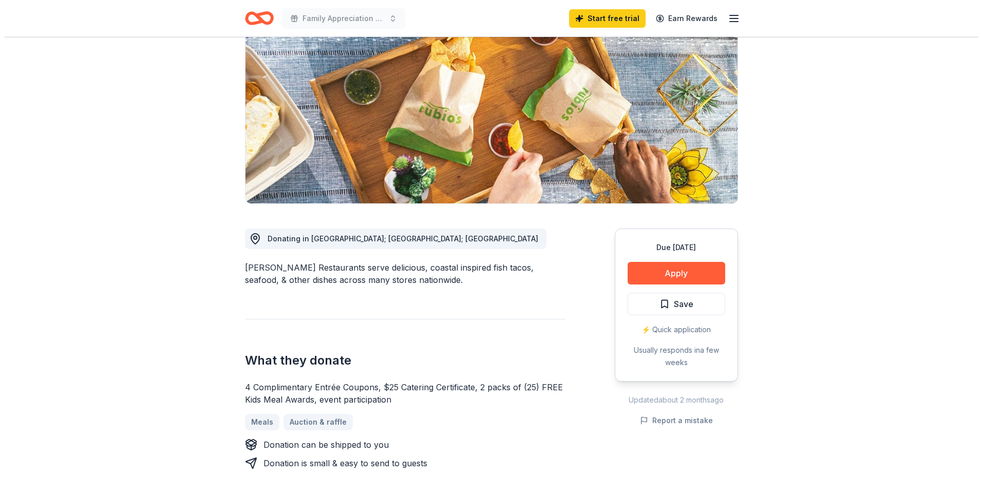
scroll to position [103, 0]
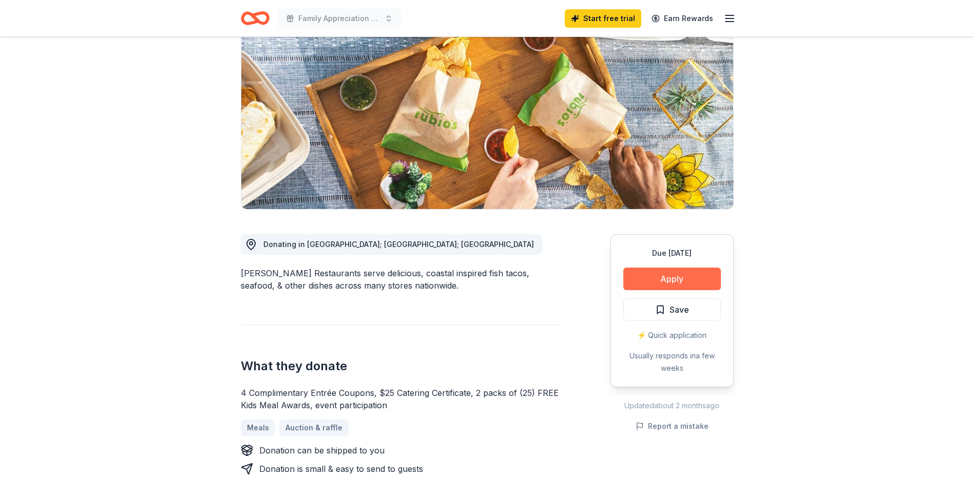
click at [654, 275] on button "Apply" at bounding box center [672, 279] width 98 height 23
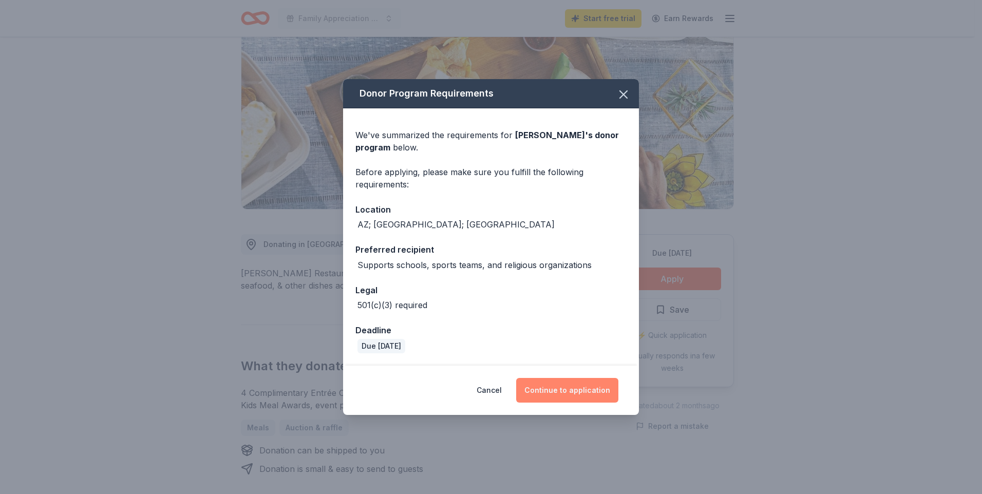
click at [578, 389] on button "Continue to application" at bounding box center [567, 390] width 102 height 25
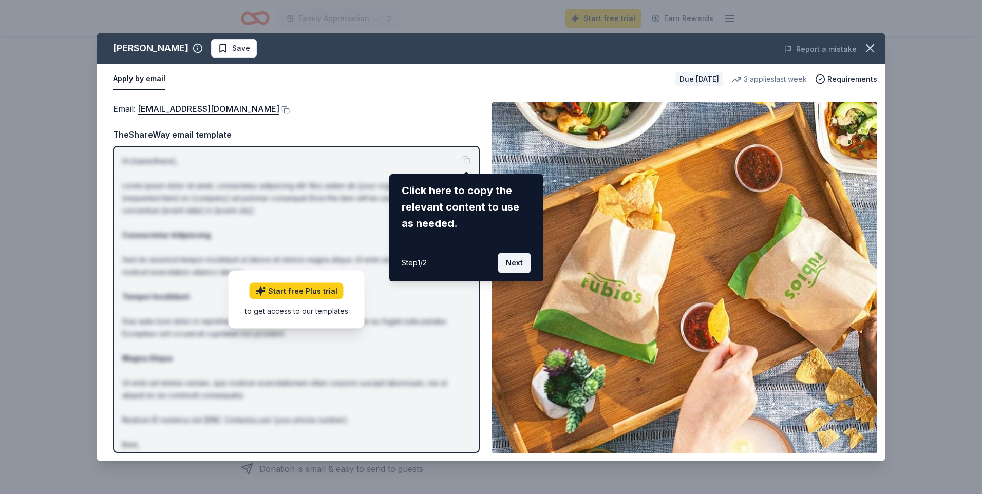
click at [518, 263] on button "Next" at bounding box center [514, 263] width 33 height 21
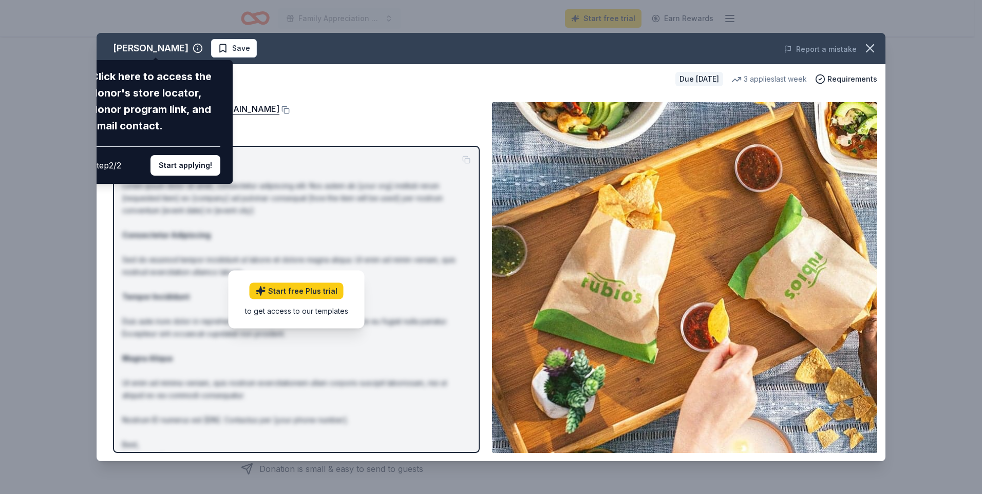
click at [274, 142] on div "[PERSON_NAME] Click here to access the donor's store locator, donor program lin…" at bounding box center [491, 247] width 789 height 428
click at [178, 167] on button "Start applying!" at bounding box center [185, 165] width 70 height 21
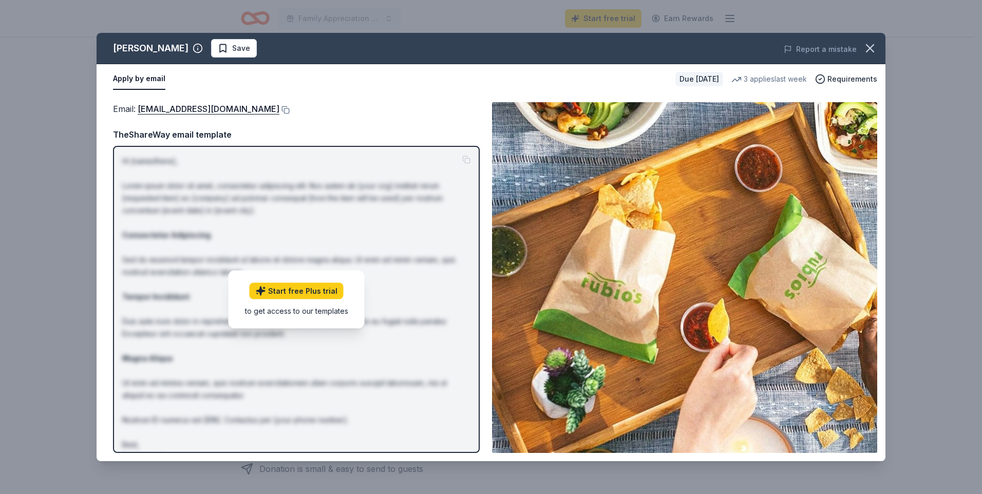
click at [462, 160] on div "[PERSON_NAME] Save Report a mistake Apply by email Due [DATE] 3 applies last we…" at bounding box center [491, 247] width 789 height 428
click at [289, 322] on div "Start free Plus trial to get access to our templates" at bounding box center [296, 299] width 136 height 58
click at [280, 289] on link "Start free Plus trial" at bounding box center [297, 290] width 94 height 16
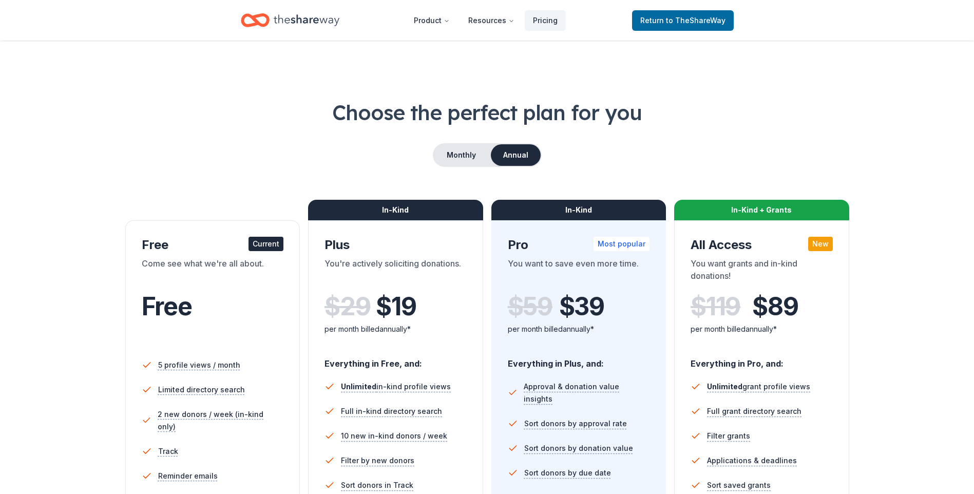
click at [228, 323] on div "Free" at bounding box center [213, 320] width 142 height 56
click at [657, 20] on span "Return to TheShareWay" at bounding box center [682, 20] width 85 height 12
